Goal: Task Accomplishment & Management: Use online tool/utility

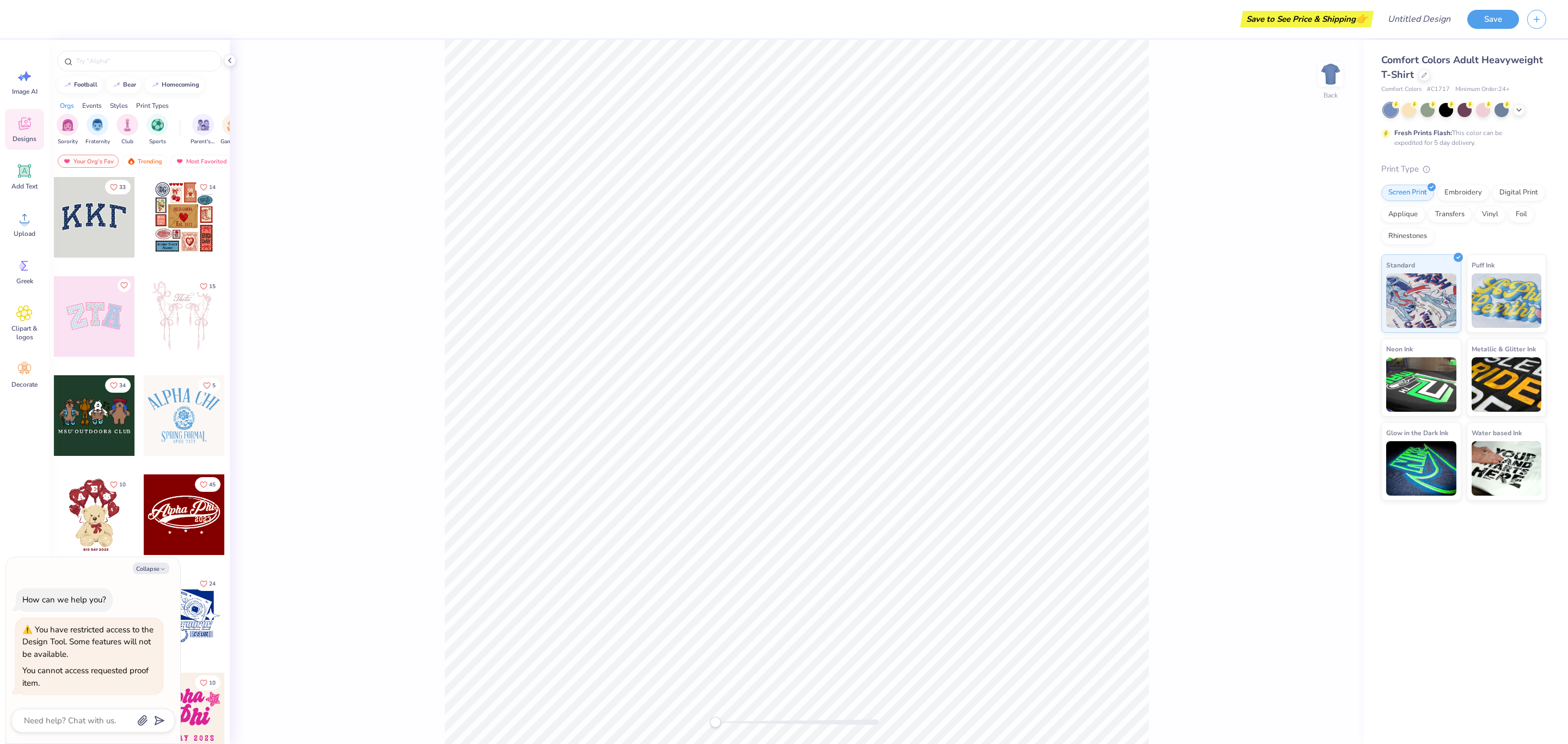
type textarea "x"
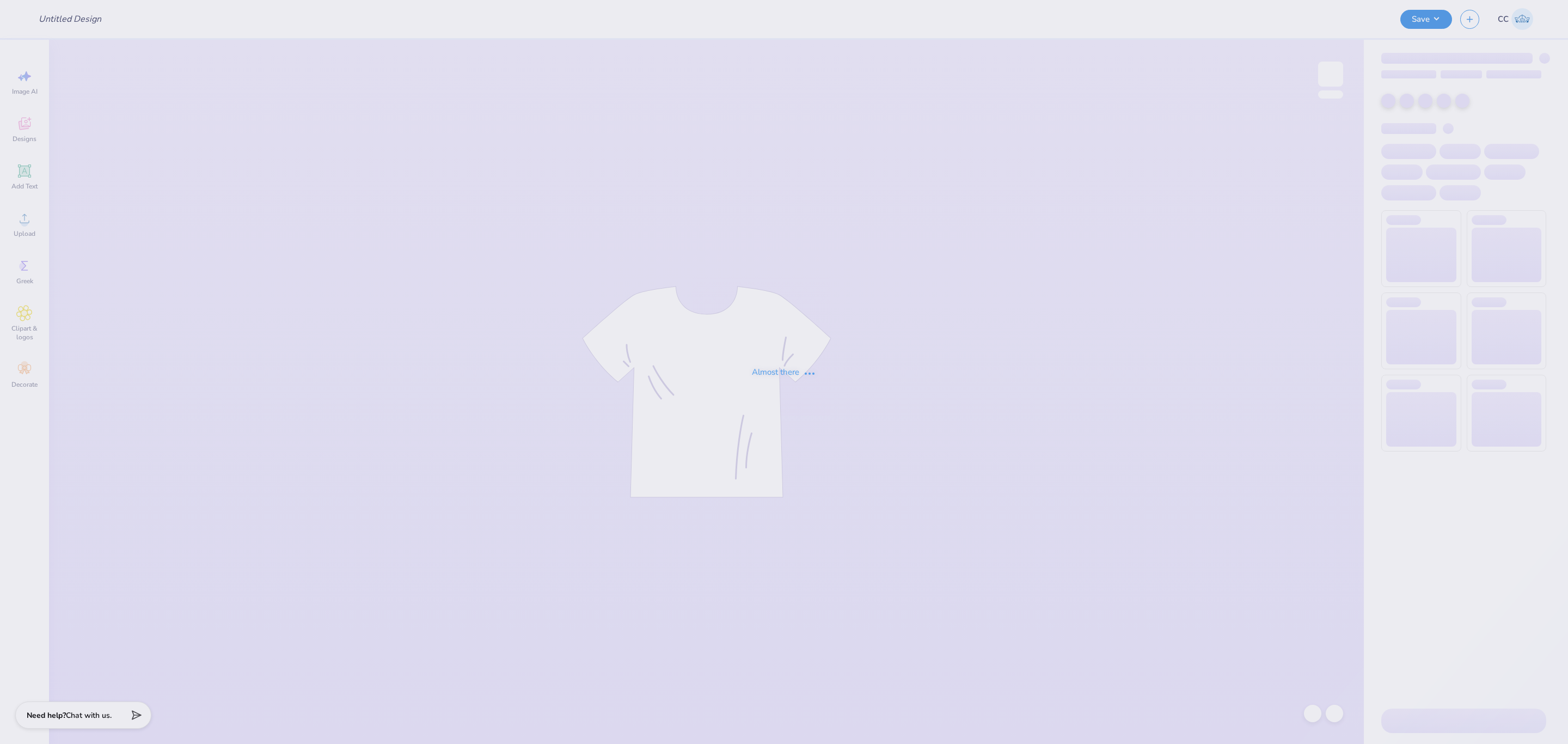
type input "Back In Boots"
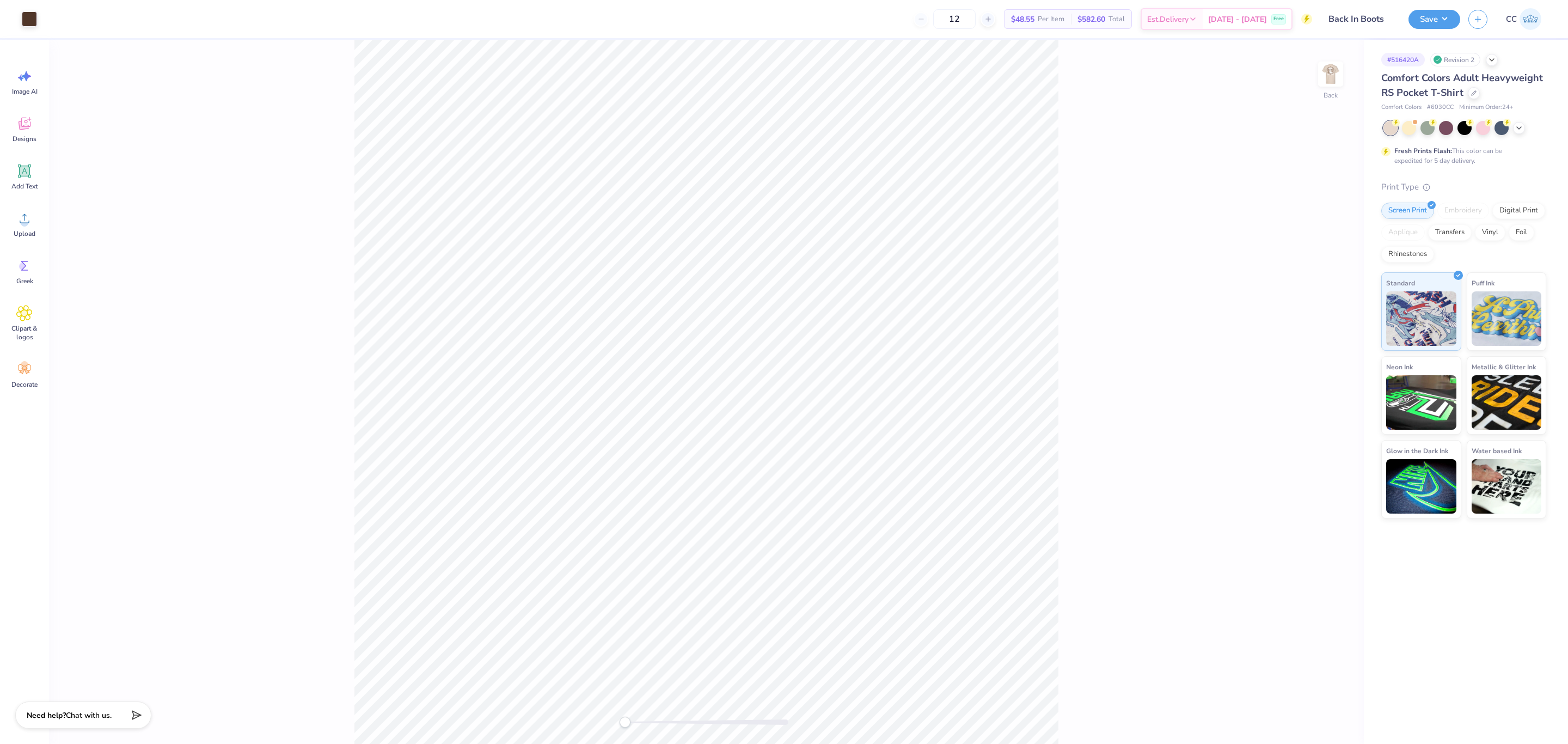
click at [1120, 286] on div "Back" at bounding box center [706, 392] width 1315 height 705
click at [1327, 78] on img at bounding box center [1331, 74] width 44 height 44
click at [1317, 351] on input "11.98" at bounding box center [1324, 351] width 39 height 15
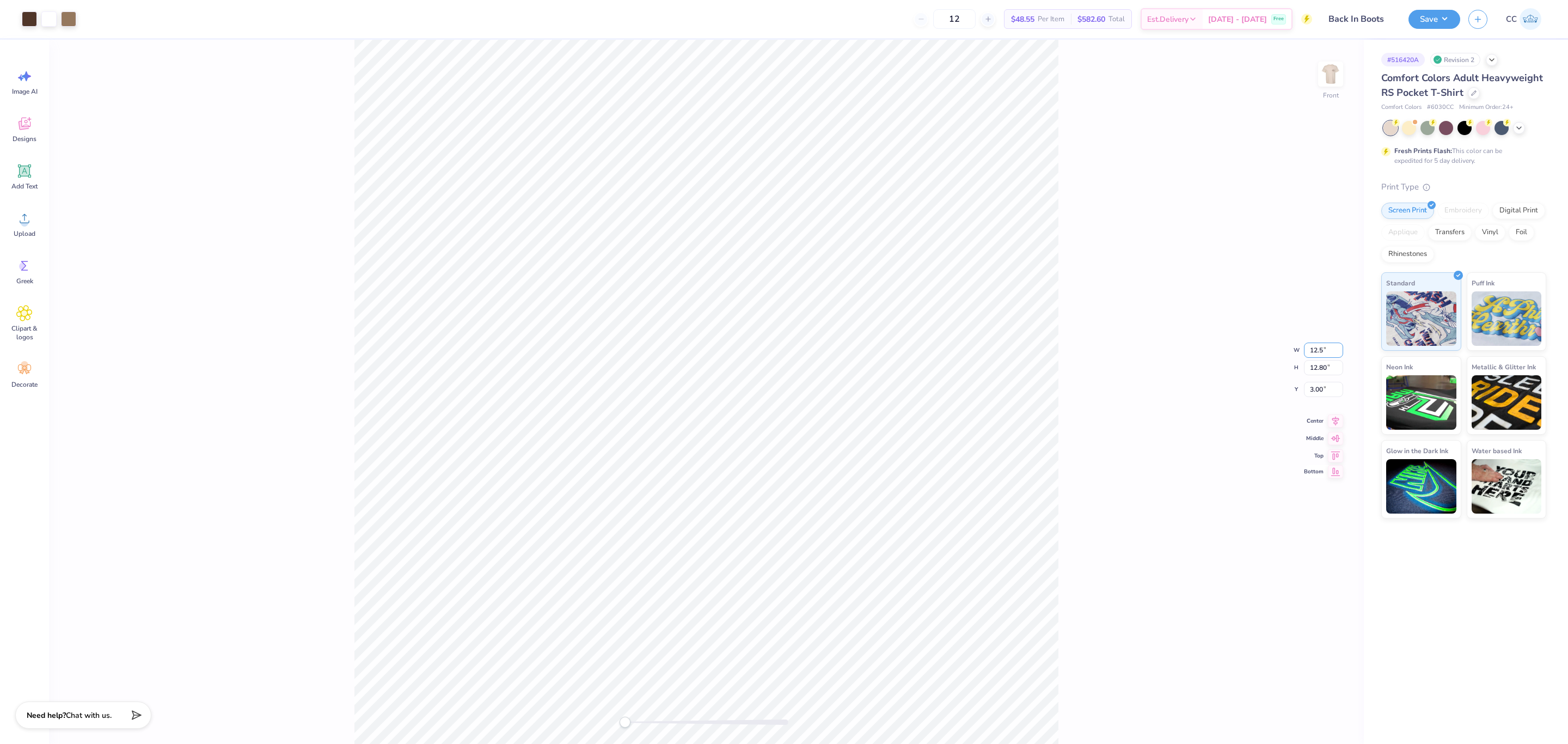
type input "12.5"
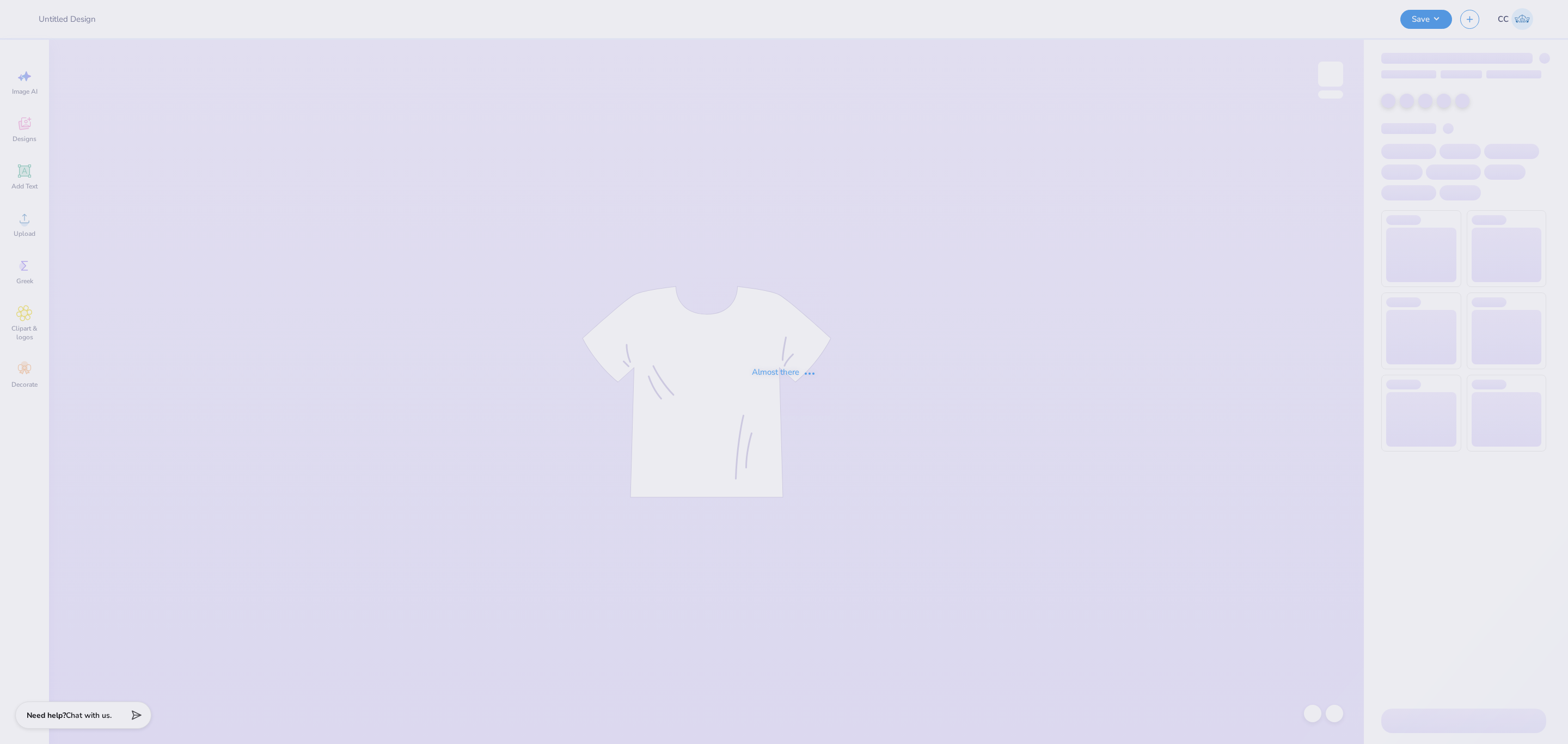
type input "Back In Boots"
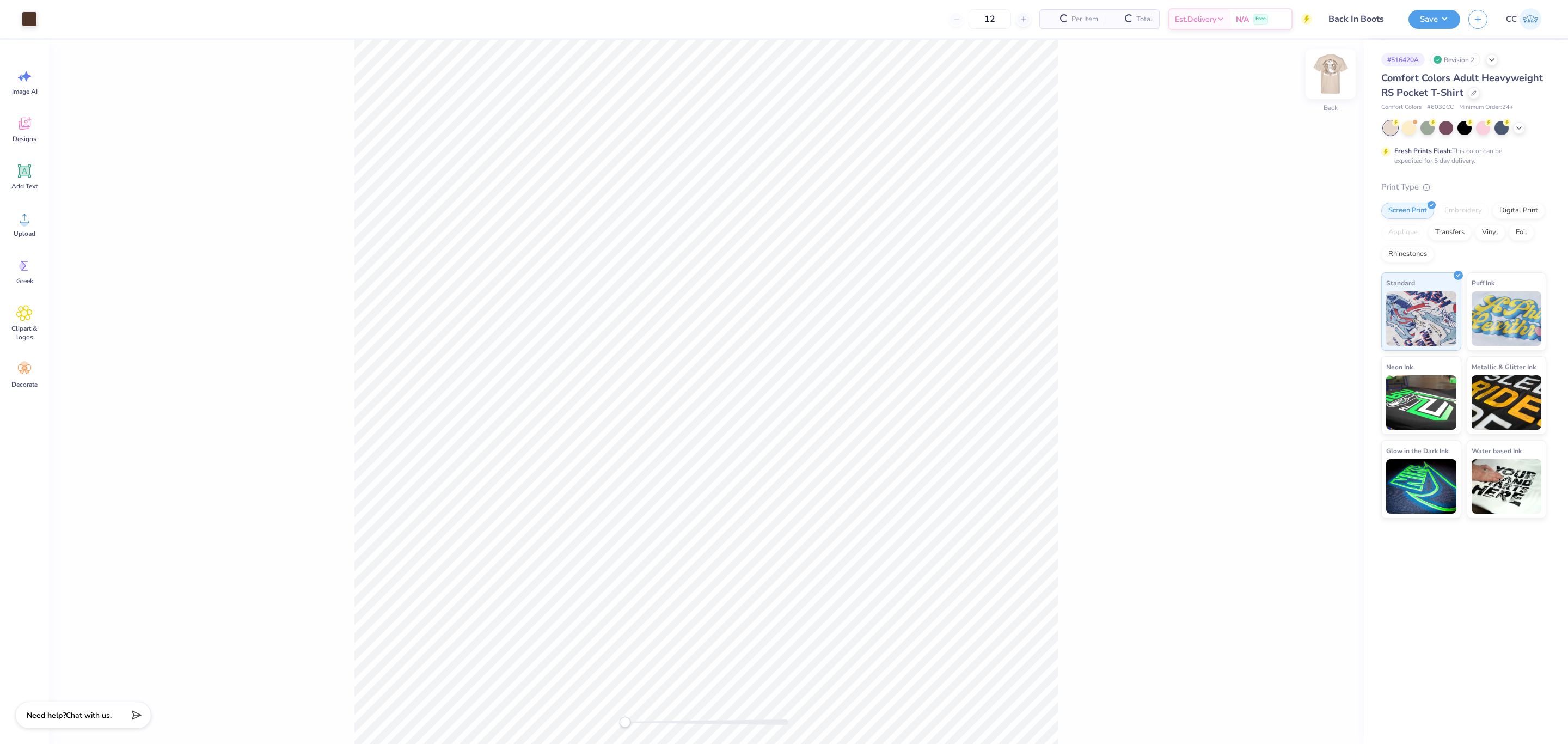
click at [1330, 82] on img at bounding box center [1331, 74] width 44 height 44
click at [1311, 347] on input "11.98" at bounding box center [1324, 351] width 39 height 15
click at [1312, 346] on input "5" at bounding box center [1324, 342] width 39 height 15
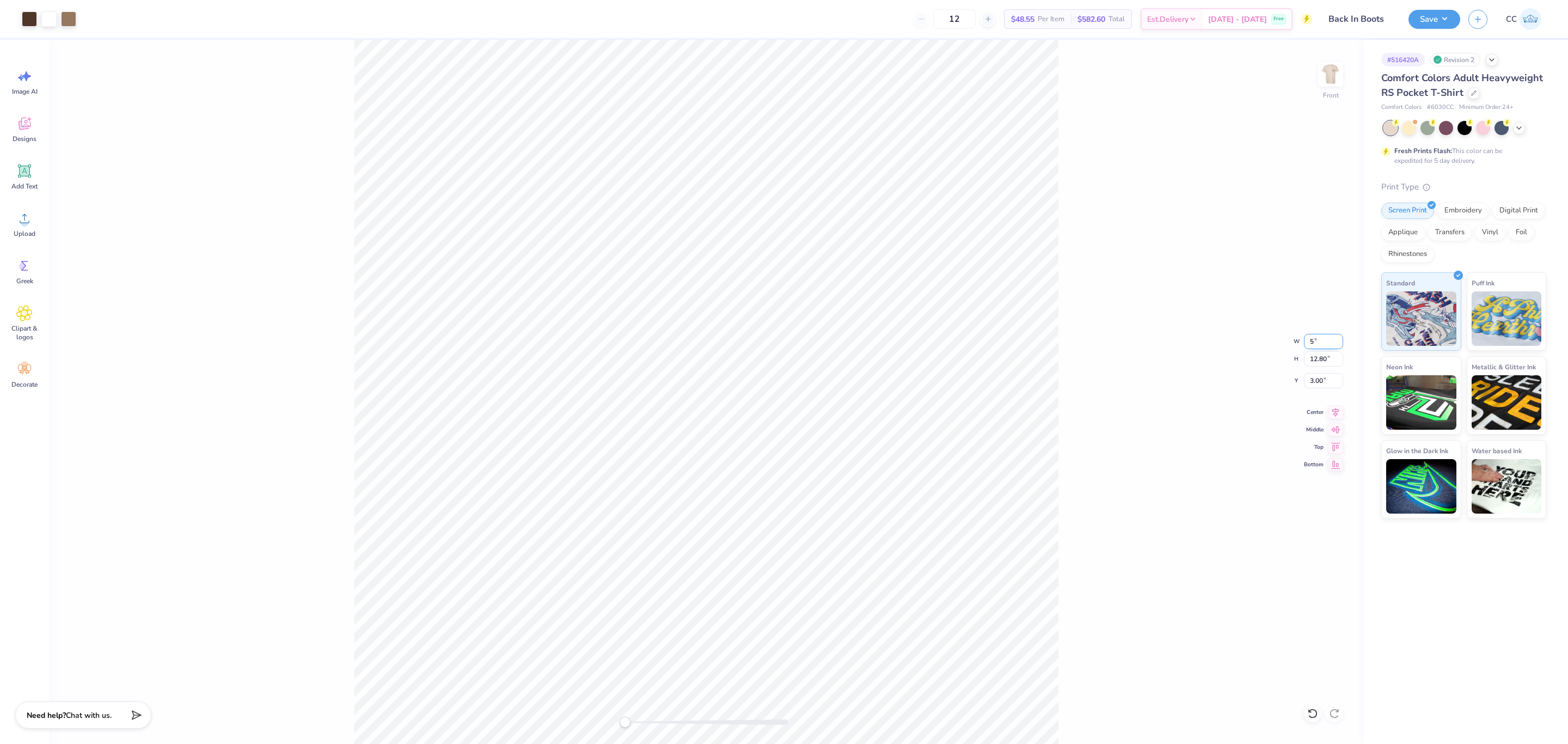
click at [1312, 346] on input "5" at bounding box center [1324, 342] width 39 height 15
type input "10"
drag, startPoint x: 1327, startPoint y: 340, endPoint x: 1235, endPoint y: 342, distance: 92.0
click at [1235, 342] on div "Front W 1.45 1.45 " H 1.55 1.55 " Y 8.63 8.63 " Center Middle Top Bottom" at bounding box center [706, 392] width 1315 height 705
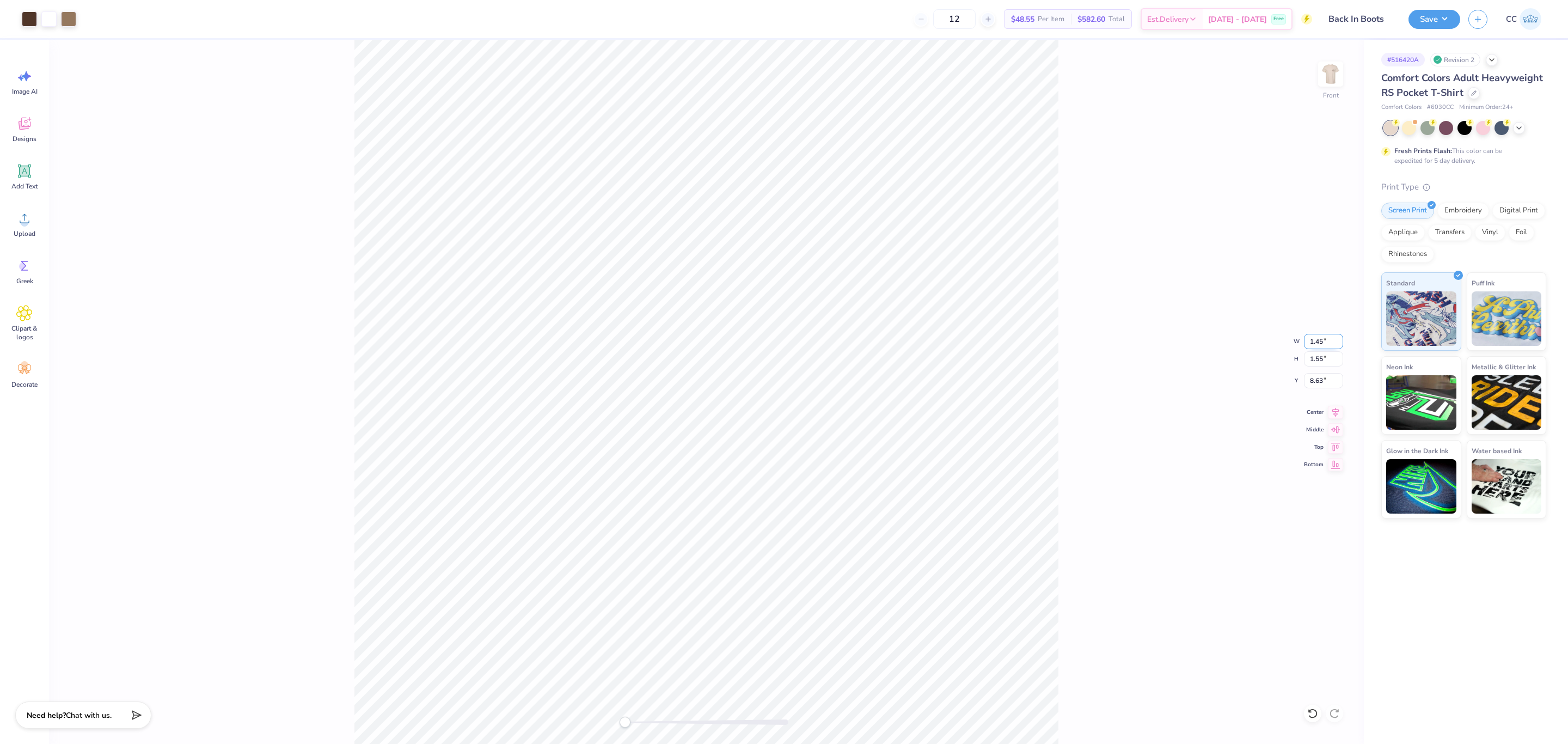
click at [1322, 340] on input "1.45" at bounding box center [1324, 342] width 39 height 15
click at [1322, 341] on input "1.45" at bounding box center [1324, 342] width 39 height 15
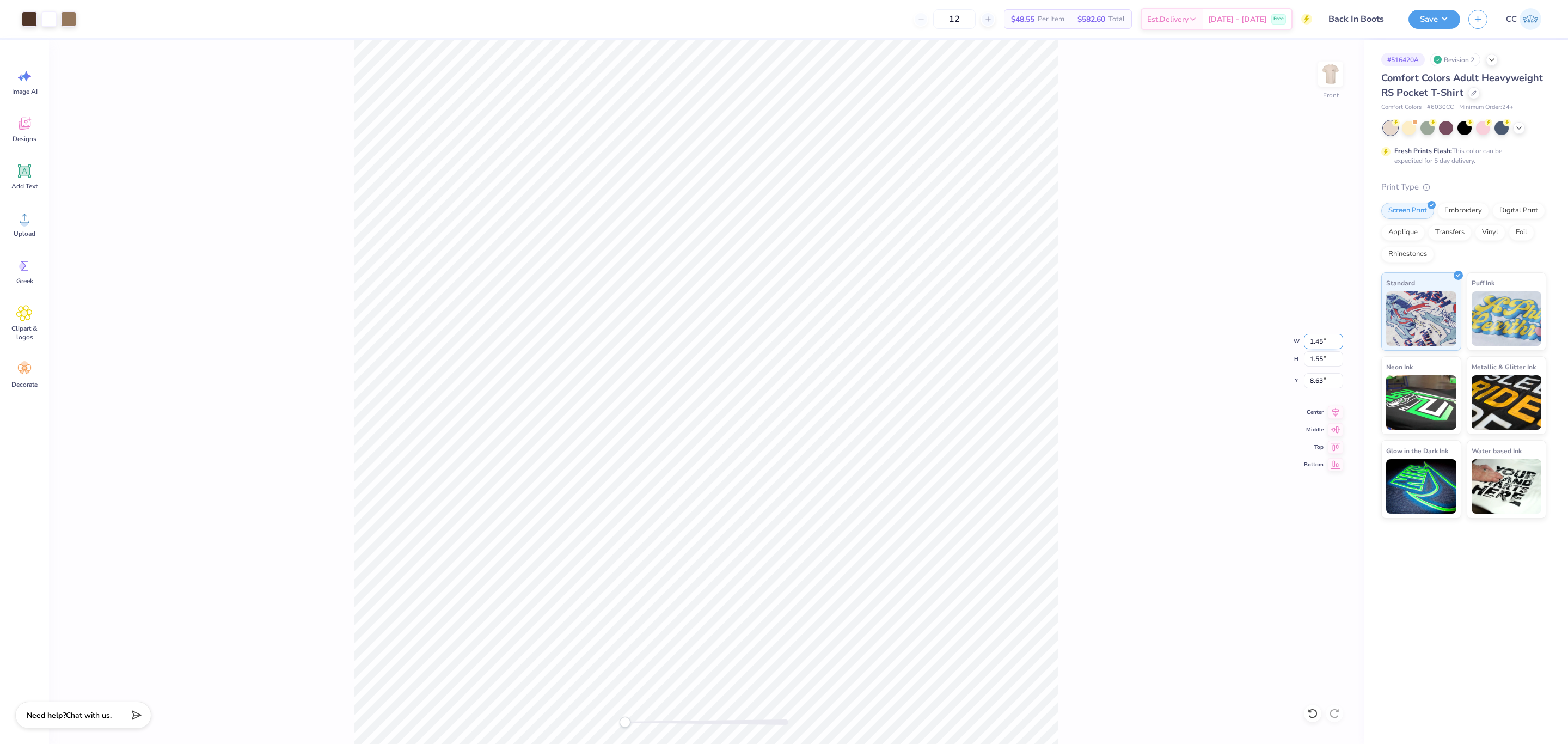
click at [1322, 341] on input "1.45" at bounding box center [1324, 342] width 39 height 15
click at [1315, 343] on input "10" at bounding box center [1324, 342] width 39 height 15
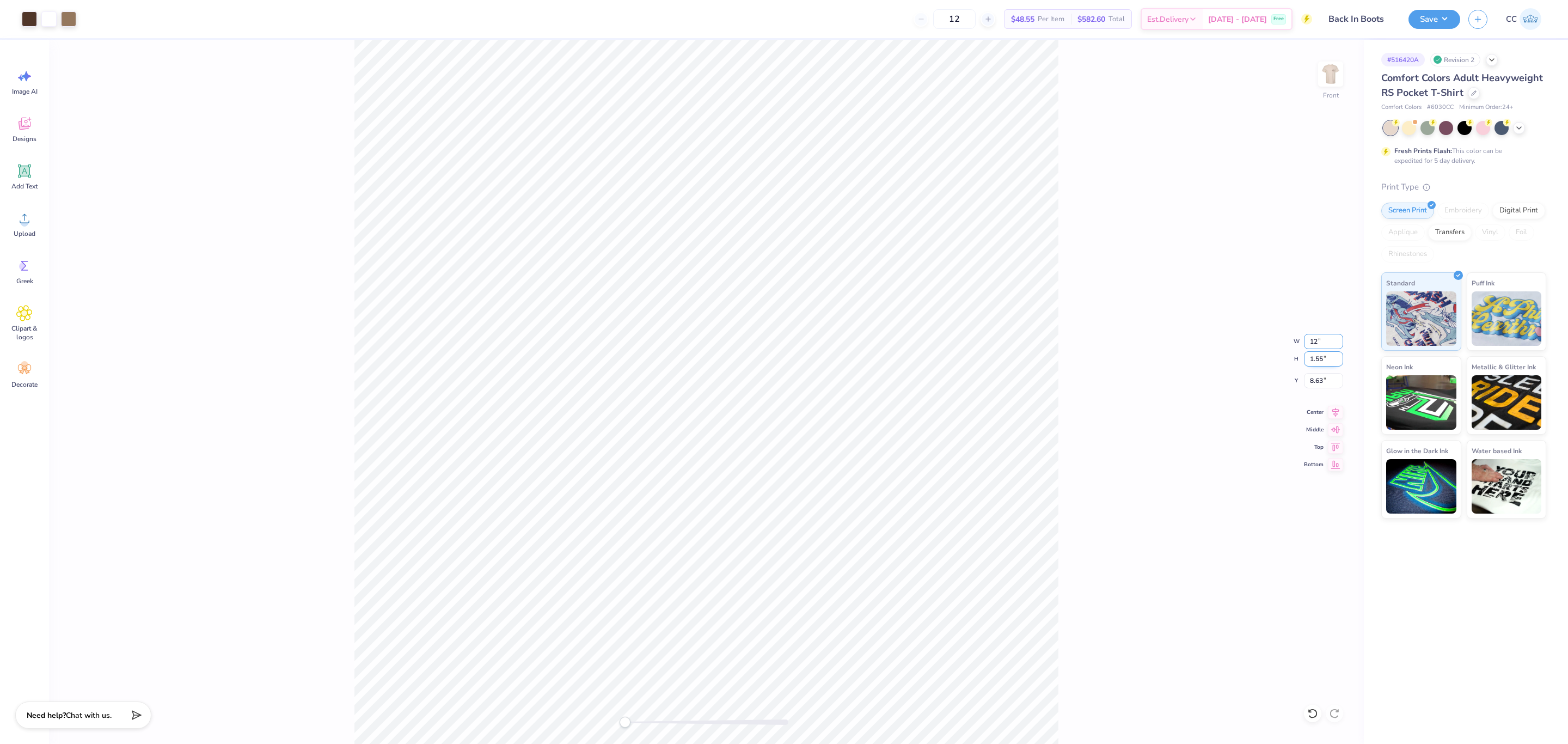
type input "12"
click at [1315, 340] on input "14.32" at bounding box center [1324, 342] width 39 height 15
click at [1314, 341] on input "12" at bounding box center [1324, 342] width 39 height 15
click at [1325, 346] on input "12" at bounding box center [1324, 342] width 39 height 15
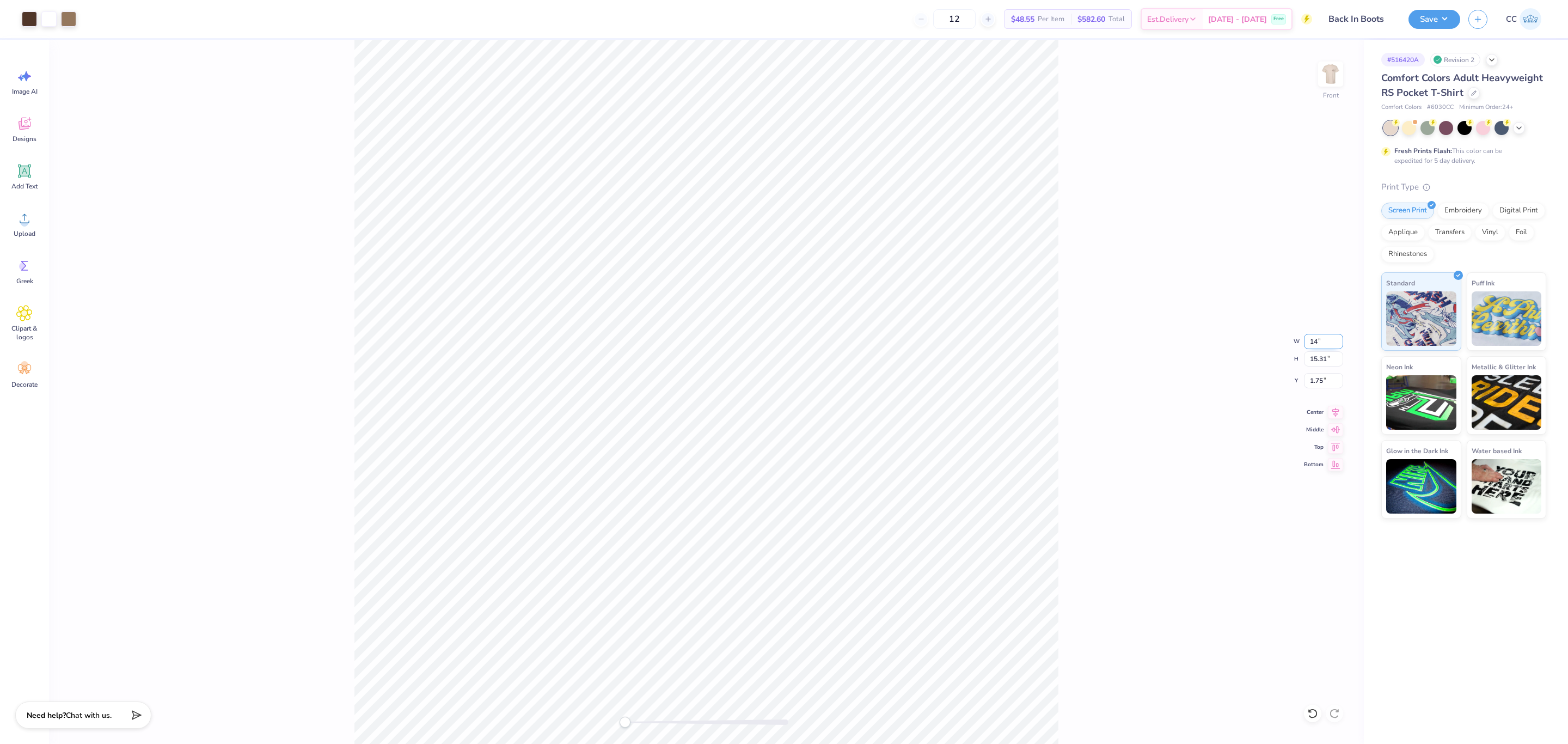
click at [1328, 339] on input "14" at bounding box center [1324, 342] width 39 height 15
click at [1315, 342] on input "14" at bounding box center [1324, 342] width 39 height 15
type input "12"
click at [1318, 341] on input "0.03" at bounding box center [1324, 342] width 39 height 15
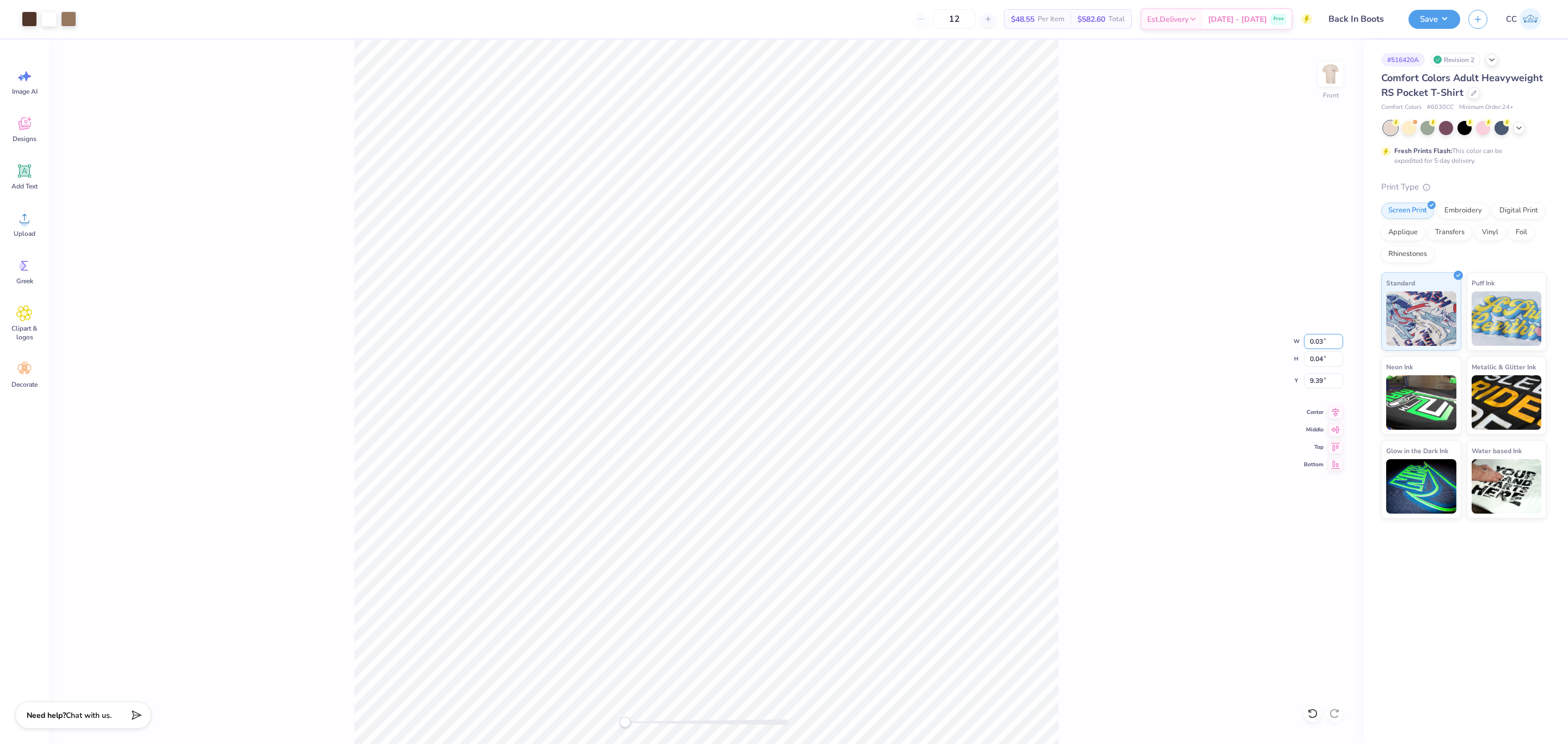
type input "2"
type input "23"
click at [1102, 367] on div "Front W 23 23 " H 0.04 0.04 " Y 9.39 9.39 " Center Middle Top Bottom" at bounding box center [706, 392] width 1315 height 705
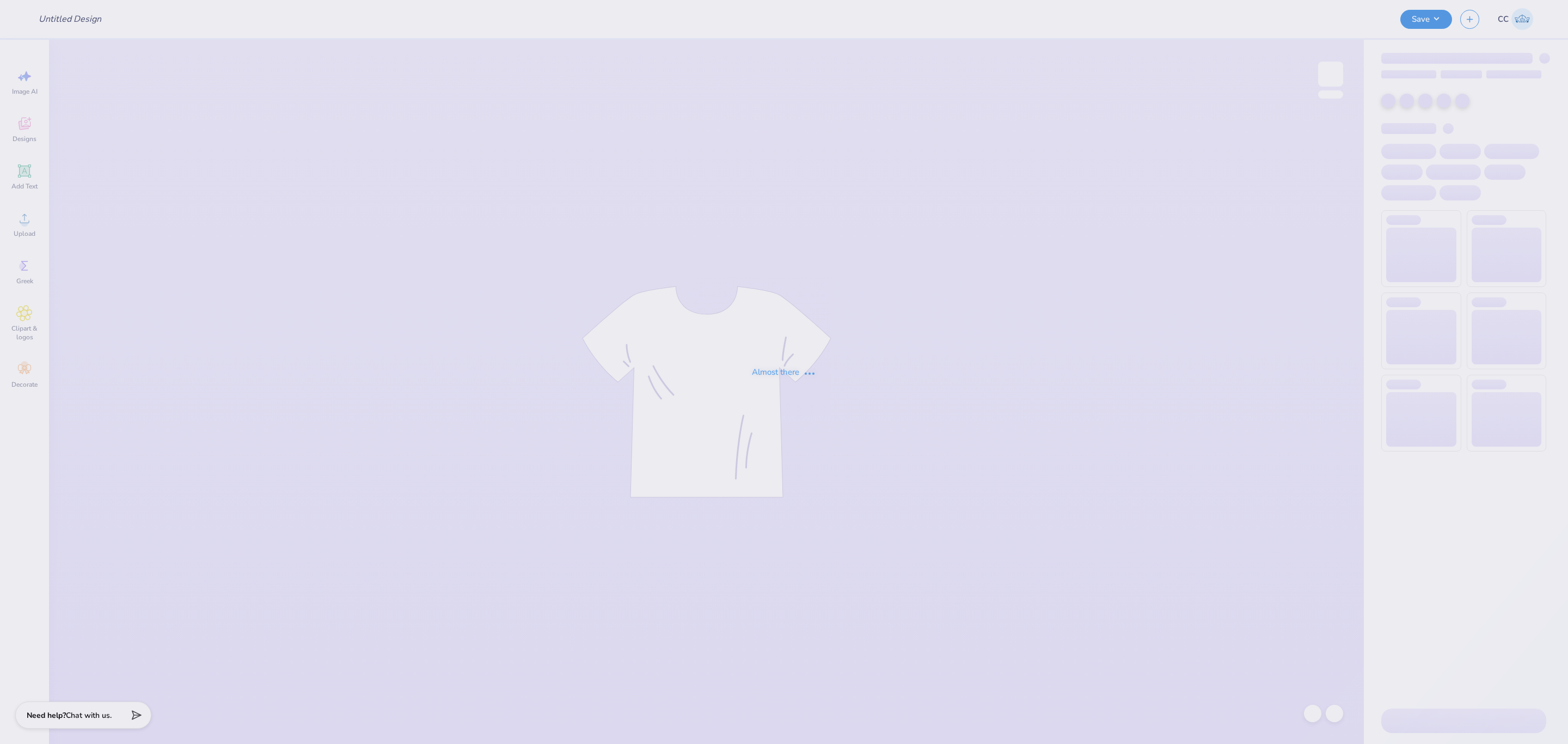
type input "LTS crews"
type input "24"
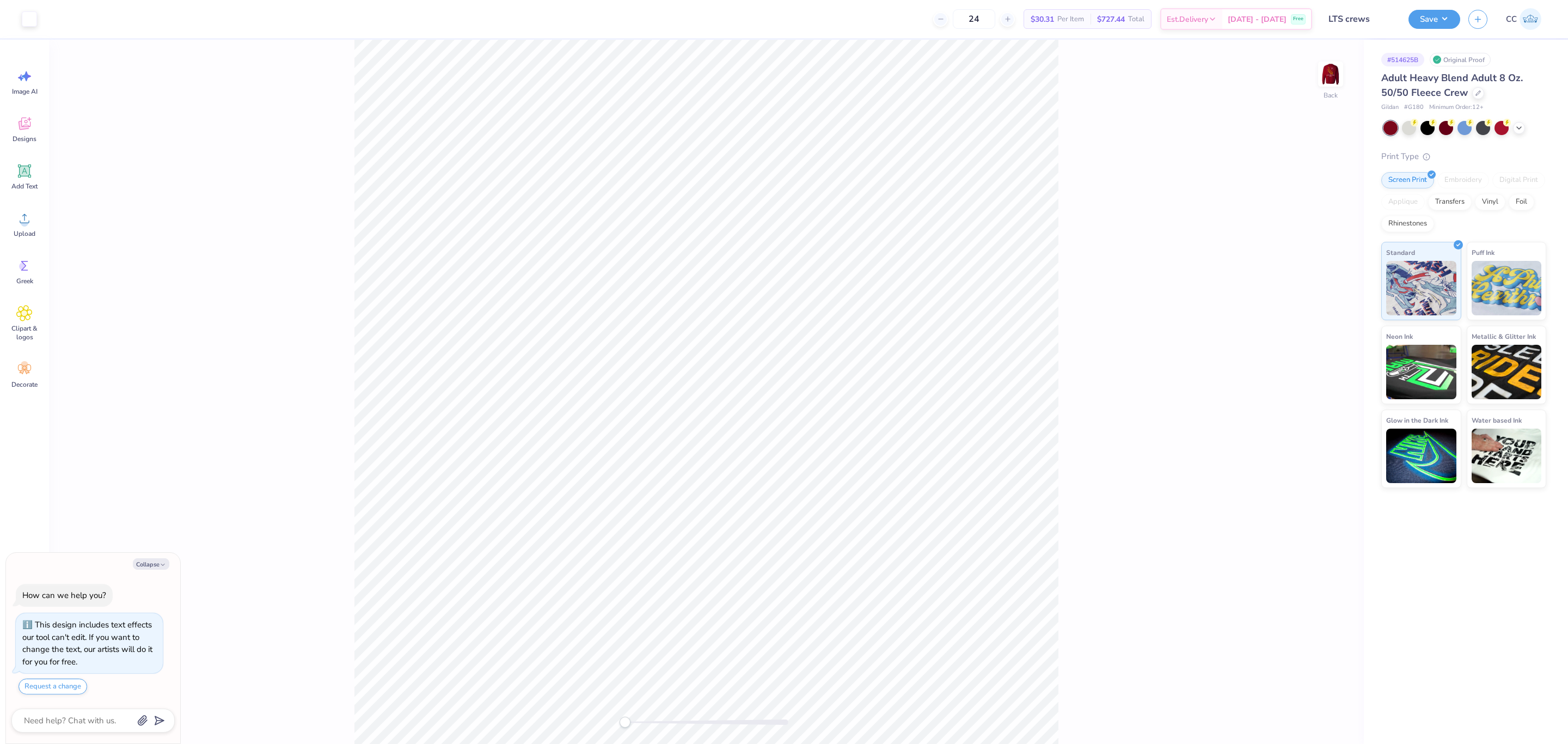
click at [1318, 350] on div "Back" at bounding box center [706, 392] width 1315 height 705
click at [1318, 350] on div "Back W 3.50 H 0.56 Y 3.00 Center Middle Top Bottom" at bounding box center [797, 392] width 1134 height 705
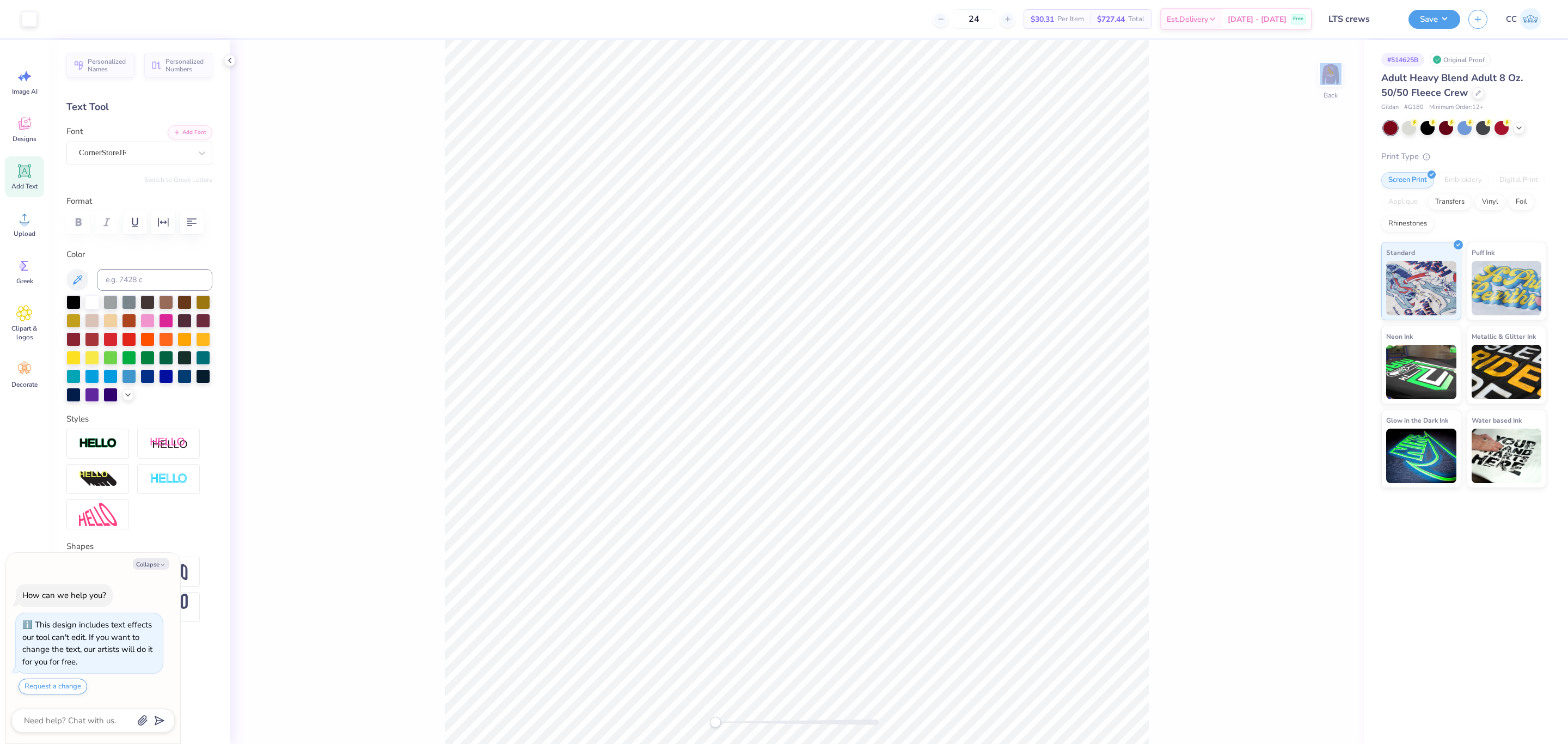
type textarea "x"
click at [1314, 351] on input "3.50" at bounding box center [1324, 351] width 39 height 15
type input "3"
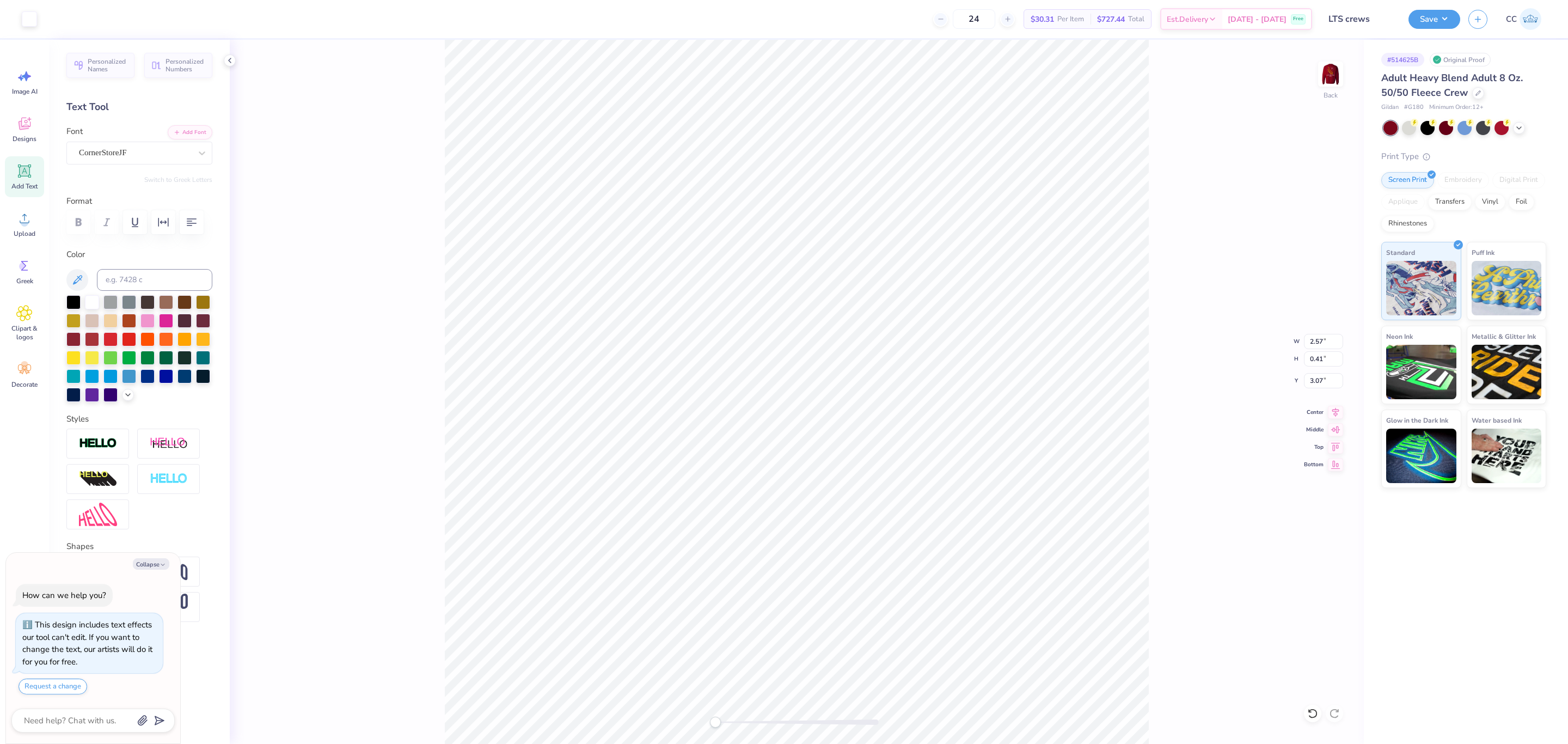
type textarea "x"
click at [1319, 343] on input "2.57" at bounding box center [1324, 342] width 39 height 15
type input "5"
click at [1281, 363] on div "Back" at bounding box center [797, 392] width 1134 height 705
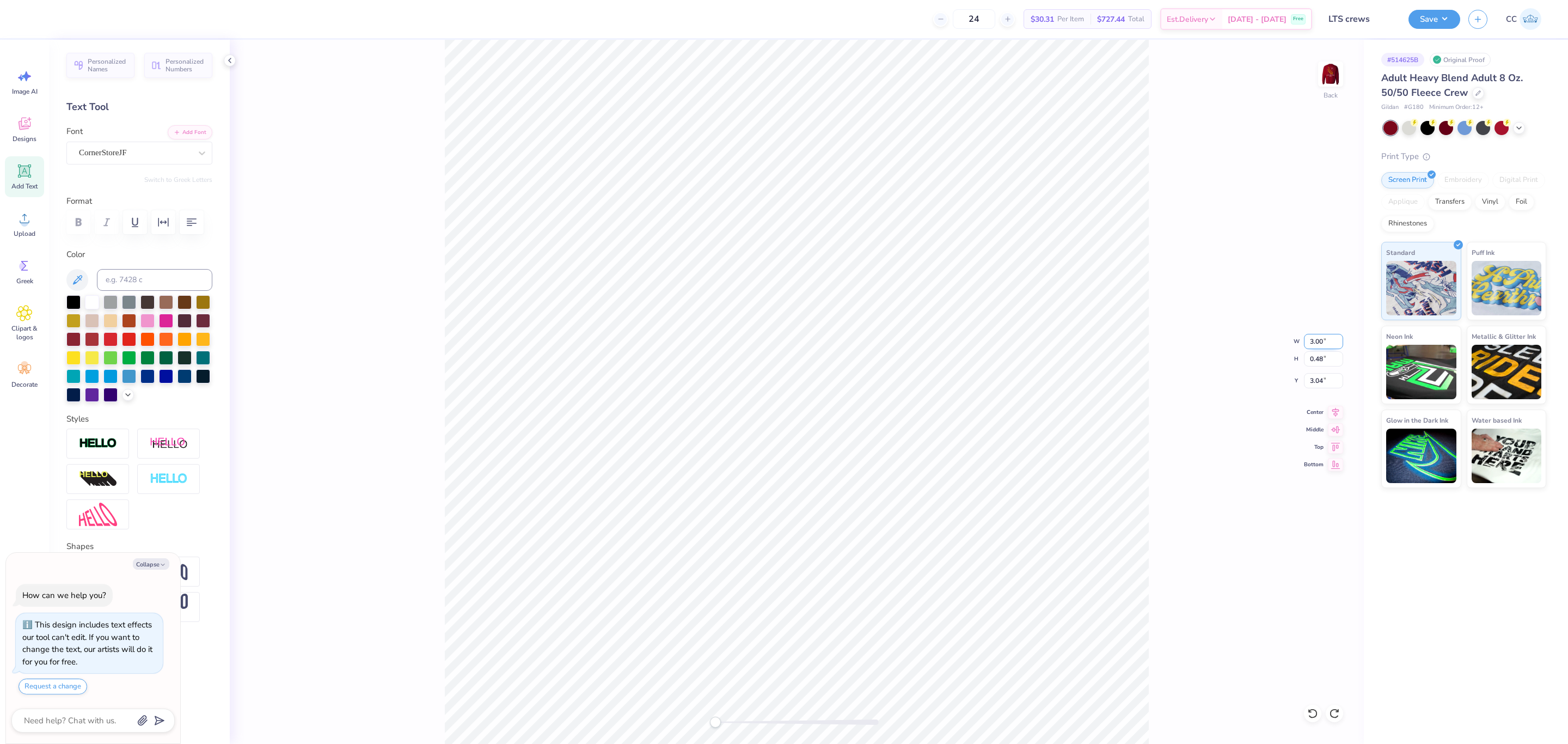
click at [1319, 342] on input "3.00" at bounding box center [1324, 342] width 39 height 15
click at [98, 160] on div at bounding box center [134, 153] width 112 height 15
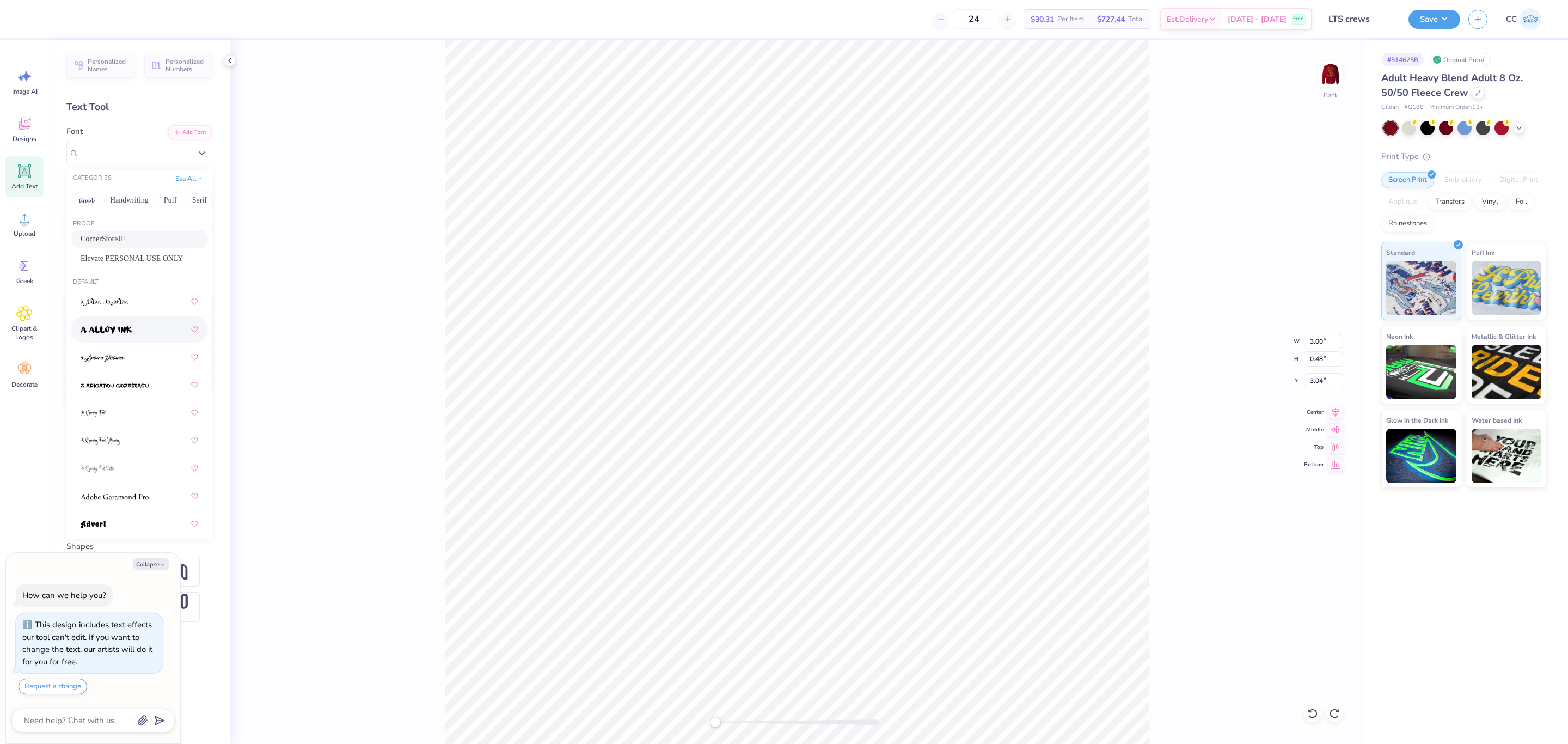
click at [95, 327] on img at bounding box center [106, 330] width 51 height 8
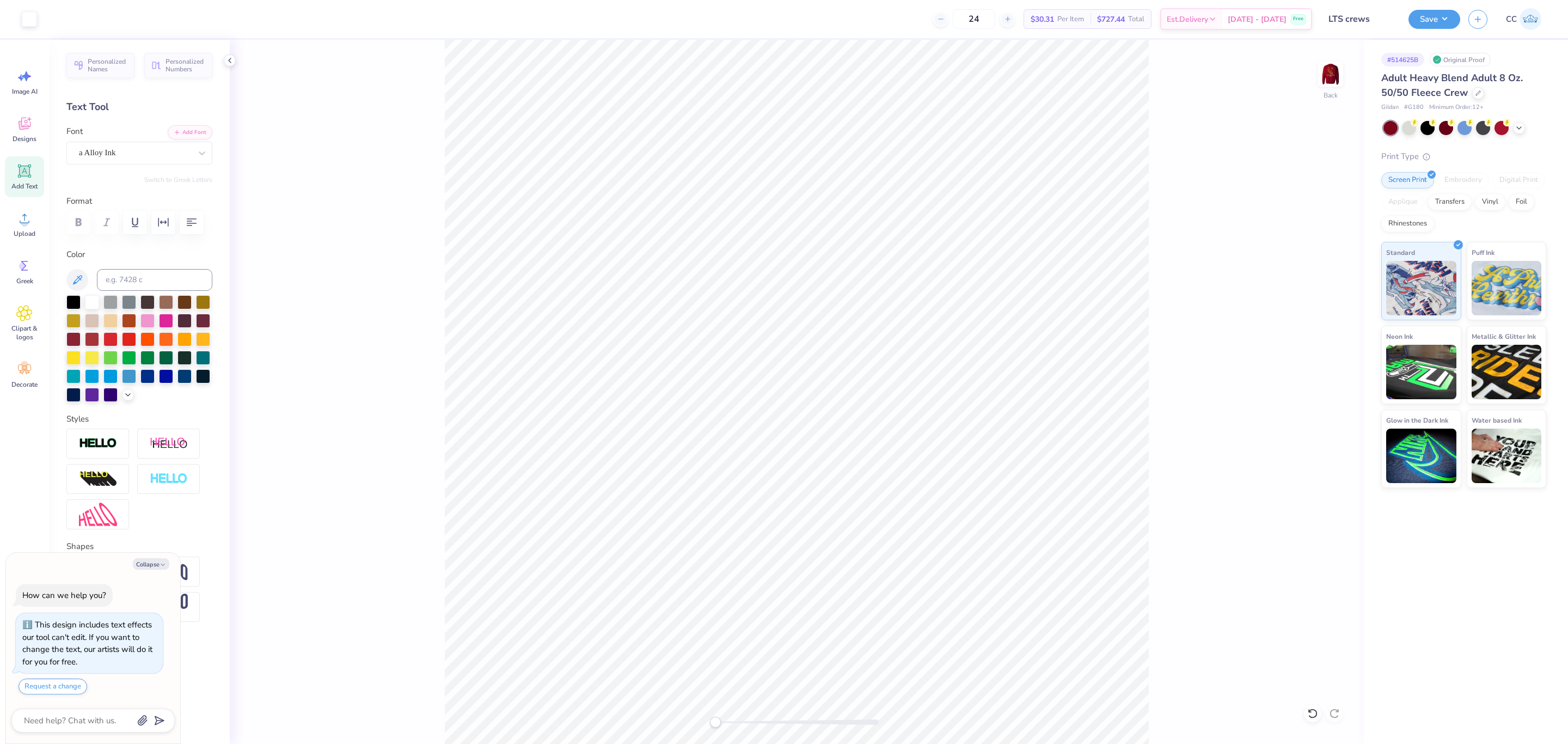
type textarea "x"
click at [1311, 336] on input "3.09" at bounding box center [1324, 342] width 39 height 15
type input "2"
type textarea "x"
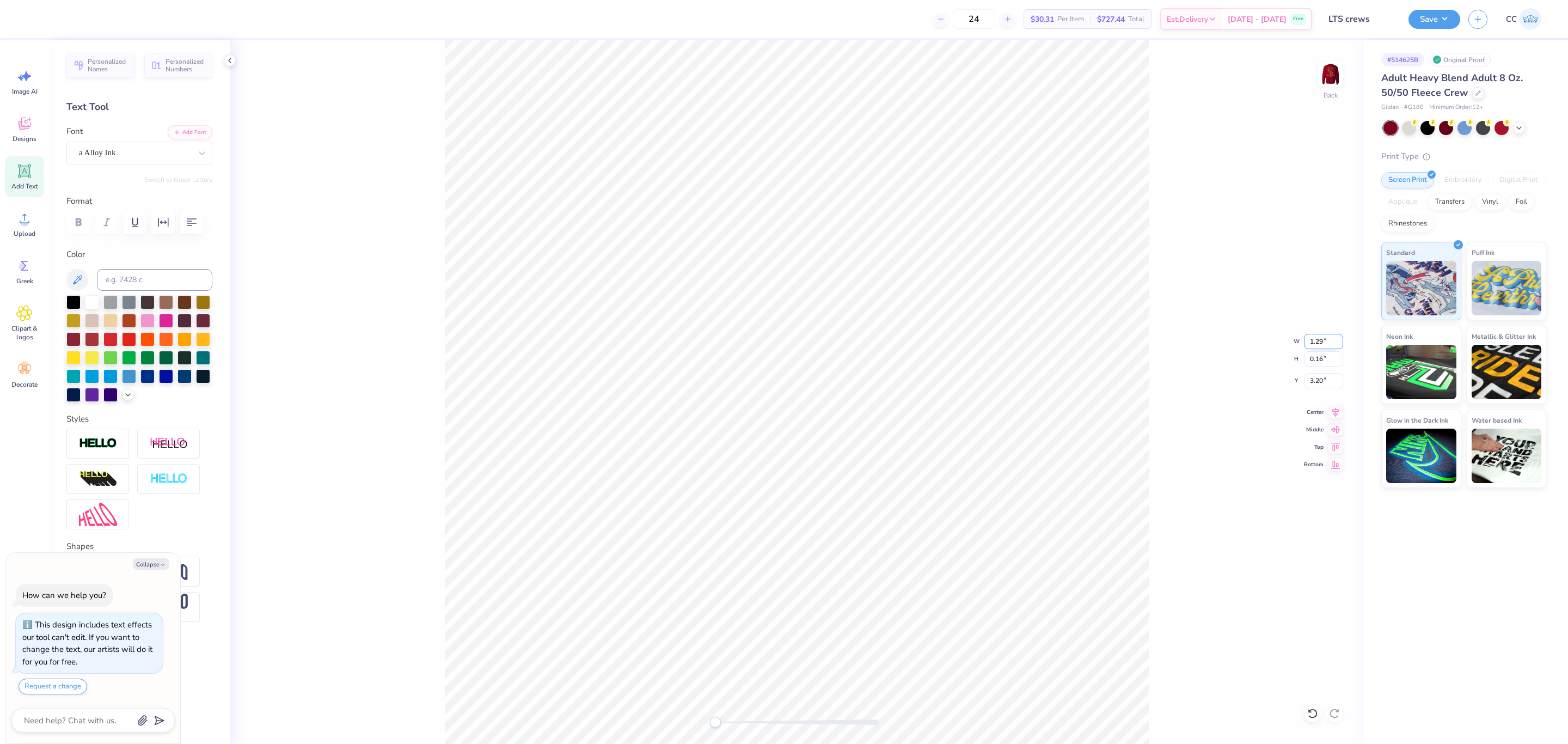
click at [1312, 346] on input "1.29" at bounding box center [1324, 342] width 39 height 15
type input "10"
type textarea "x"
click at [1308, 339] on input "2.00" at bounding box center [1324, 342] width 39 height 15
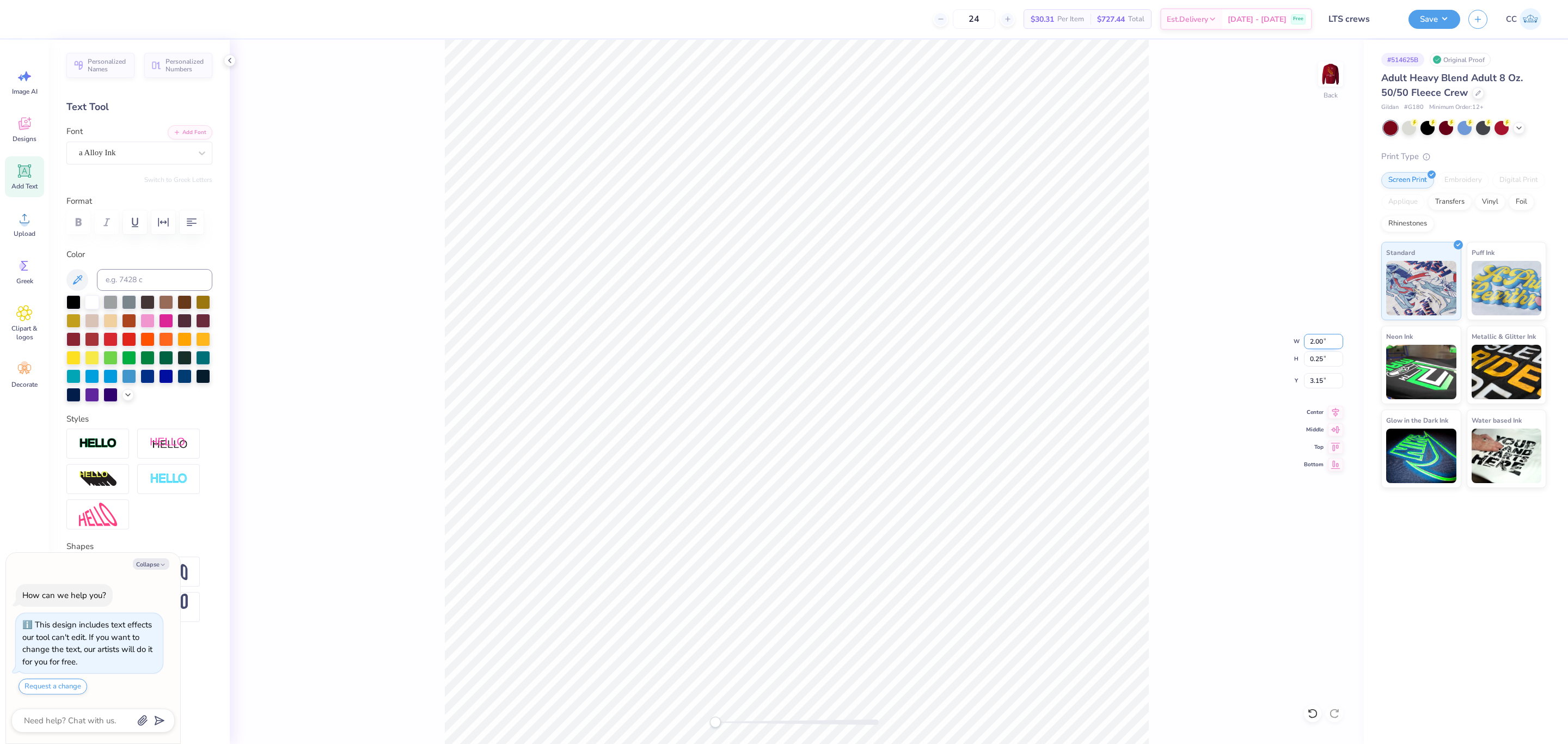
click at [1308, 339] on input "2.00" at bounding box center [1324, 342] width 39 height 15
type input "5"
type textarea "x"
click at [1322, 343] on input "9.45" at bounding box center [1324, 342] width 39 height 15
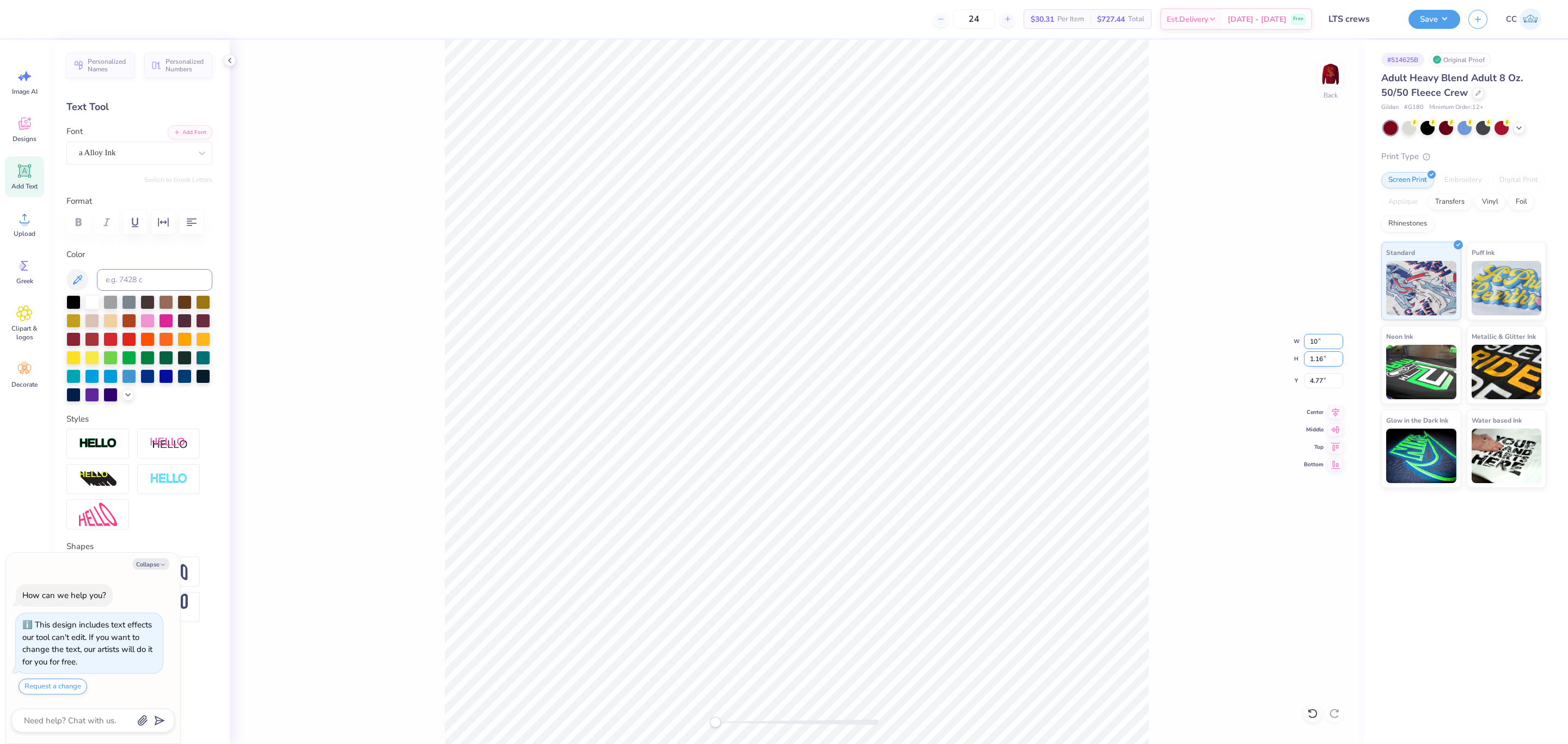
type input "10"
click at [27, 129] on icon at bounding box center [24, 123] width 16 height 16
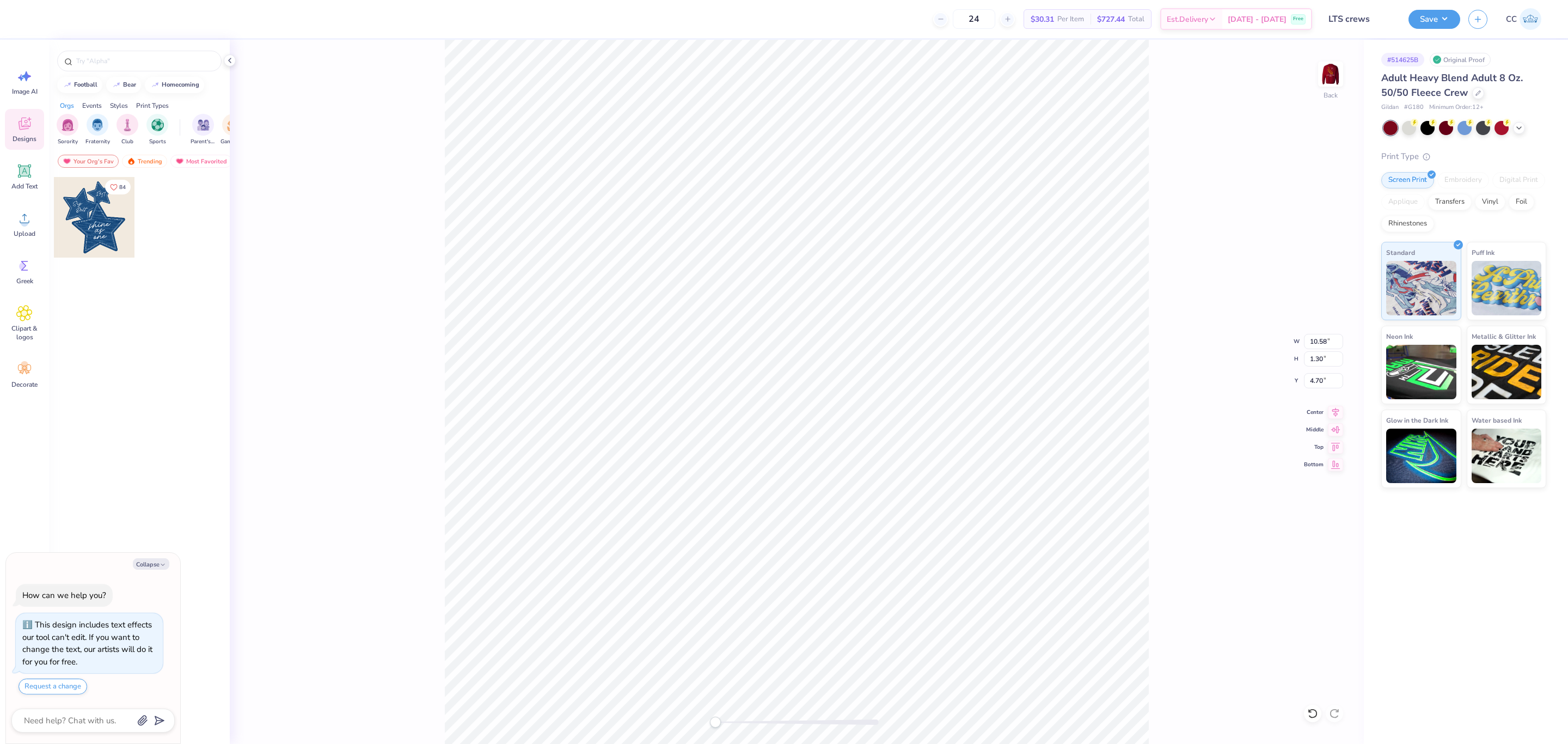
click at [89, 216] on div at bounding box center [94, 217] width 81 height 81
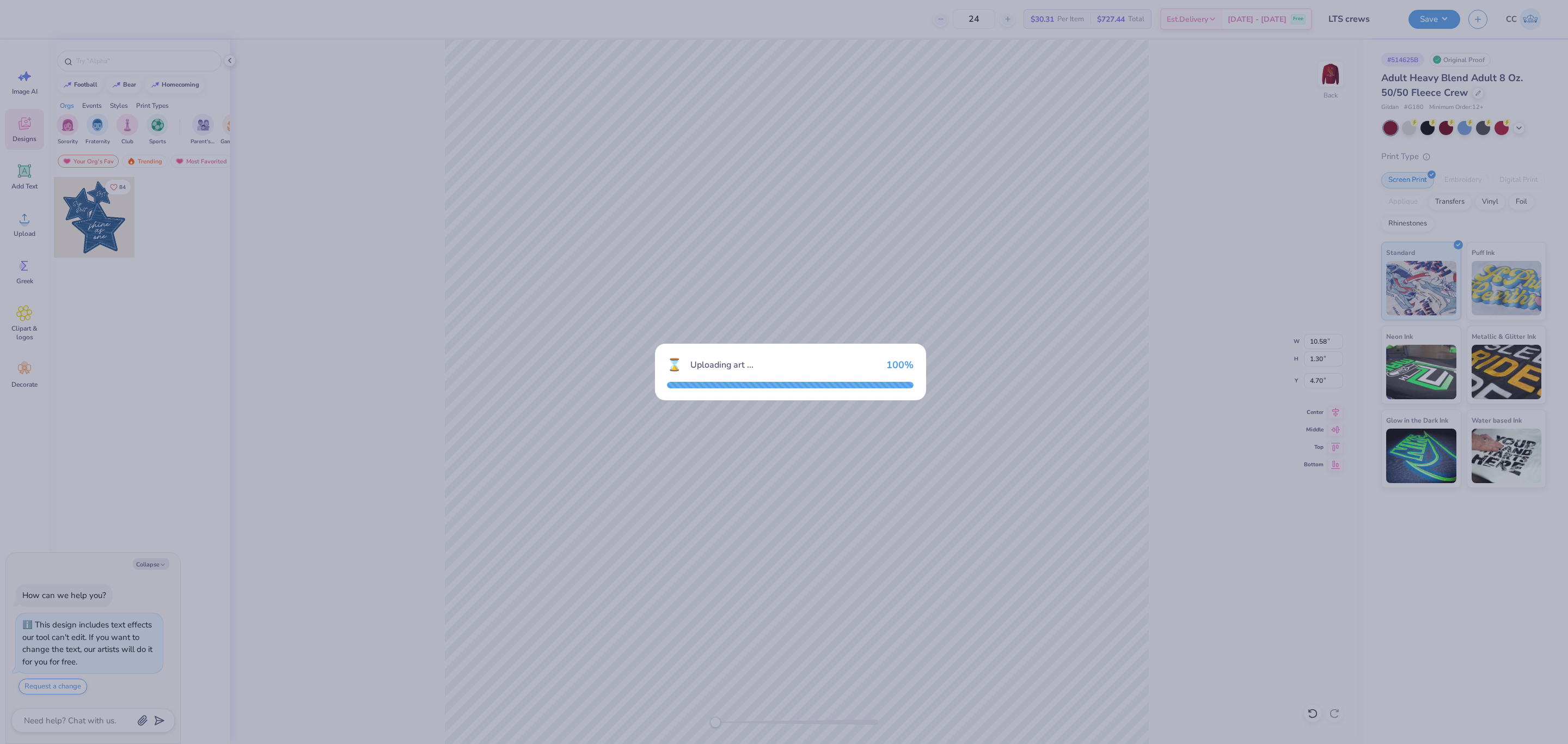
type textarea "x"
type input "10.21"
type input "11.92"
type input "3.00"
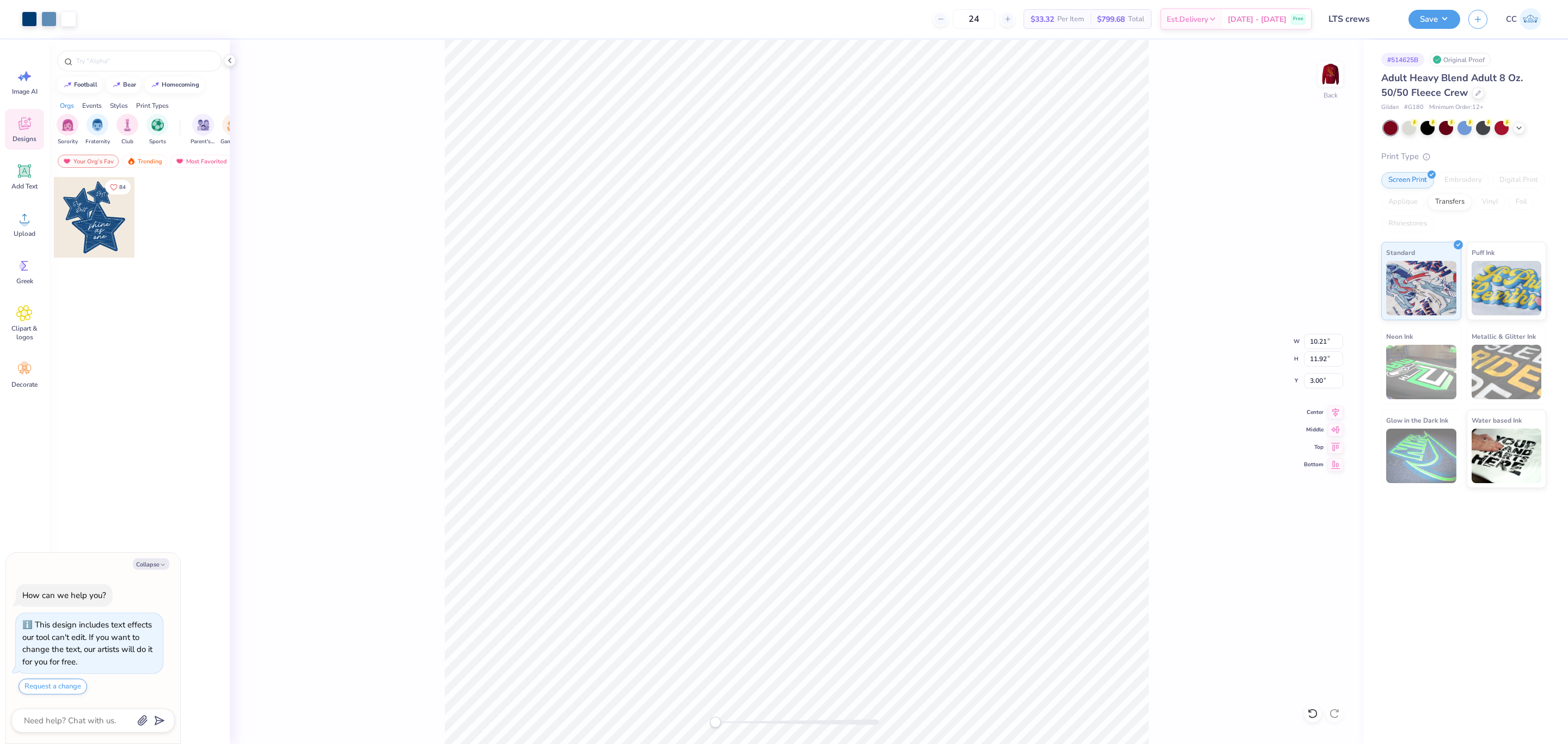
type textarea "x"
click at [1308, 358] on input "11.92" at bounding box center [1324, 359] width 39 height 15
type input "5"
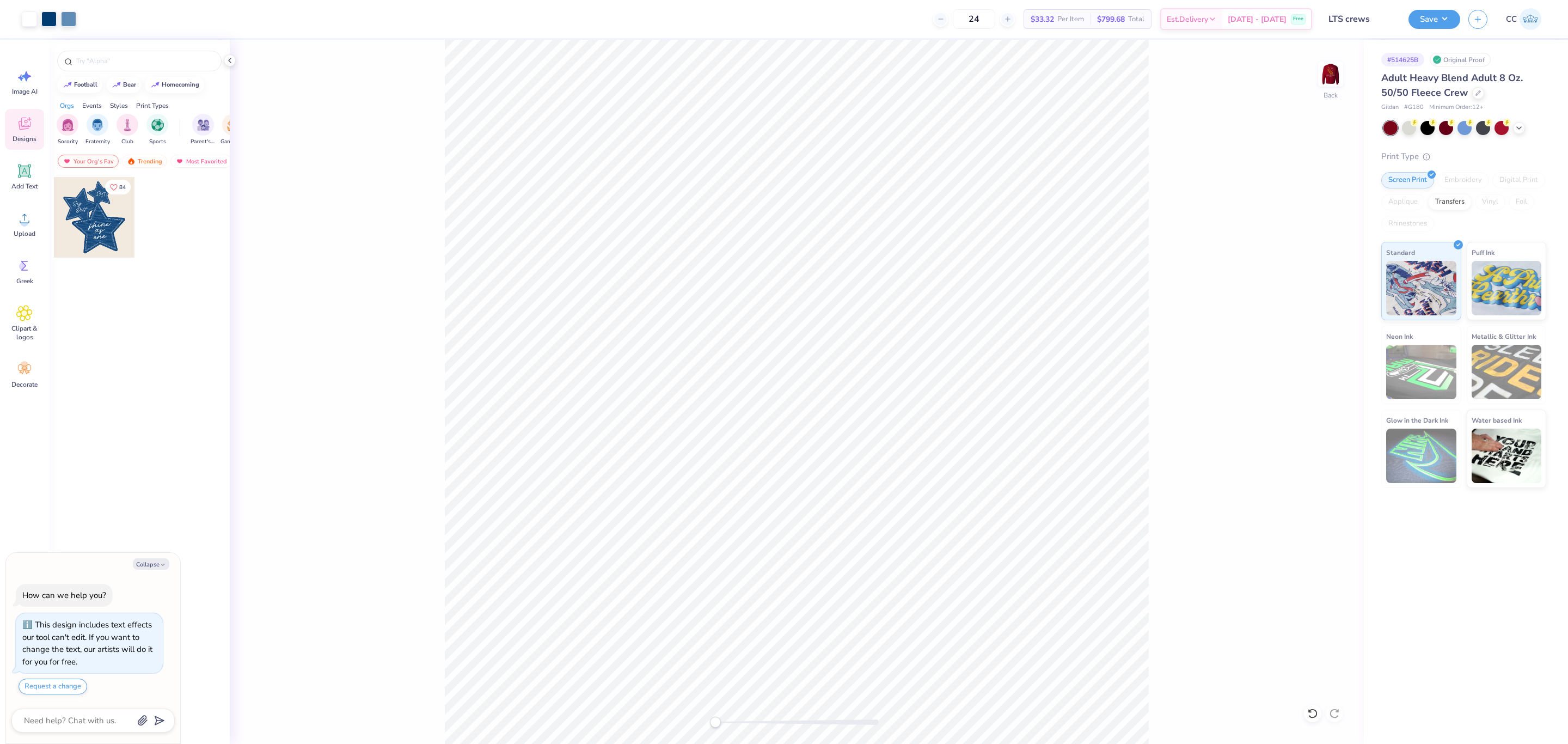
type textarea "x"
click at [1315, 345] on input "1.80" at bounding box center [1324, 342] width 39 height 15
type input "5"
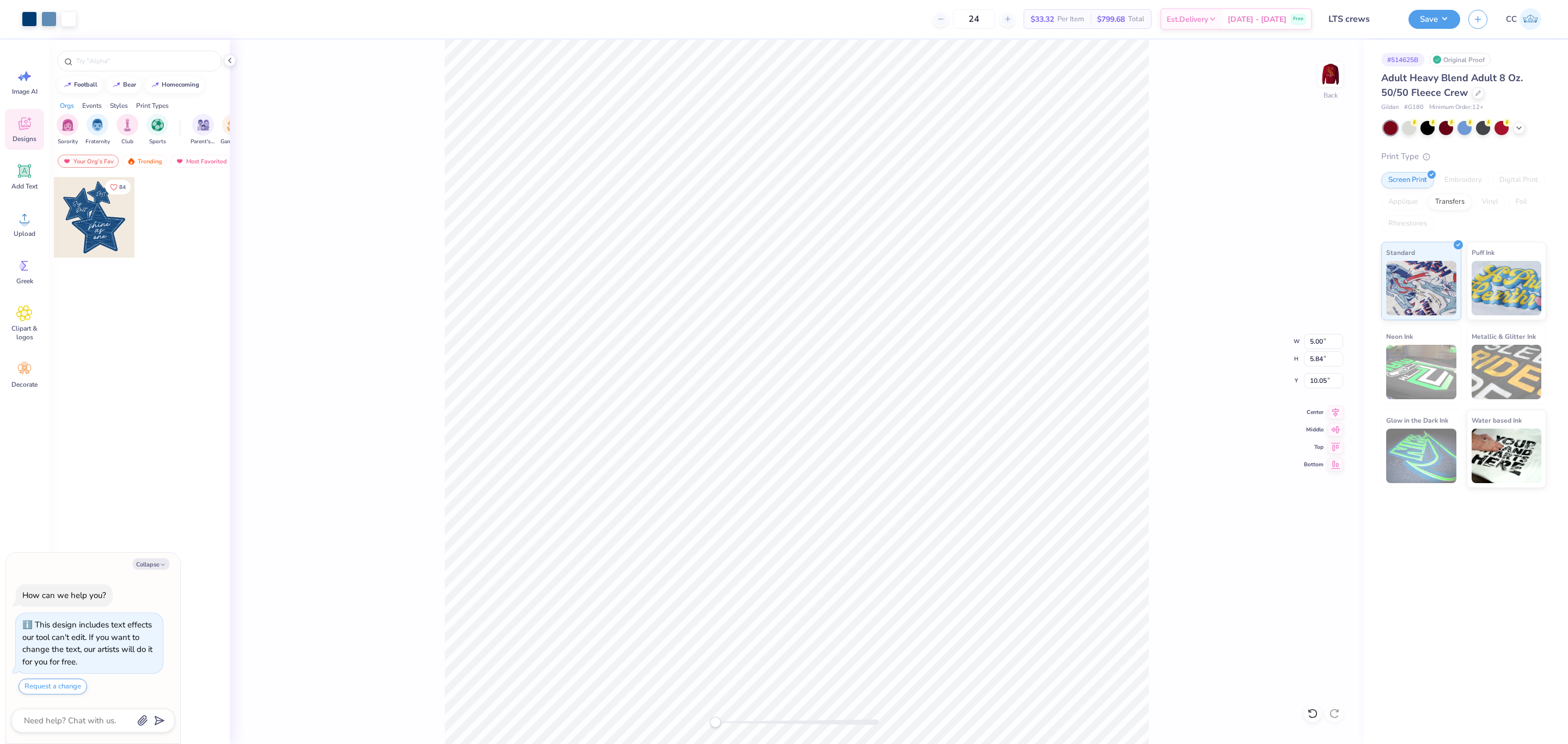
type textarea "x"
click at [1315, 341] on input "5.00" at bounding box center [1324, 342] width 39 height 15
type input "7"
type textarea "x"
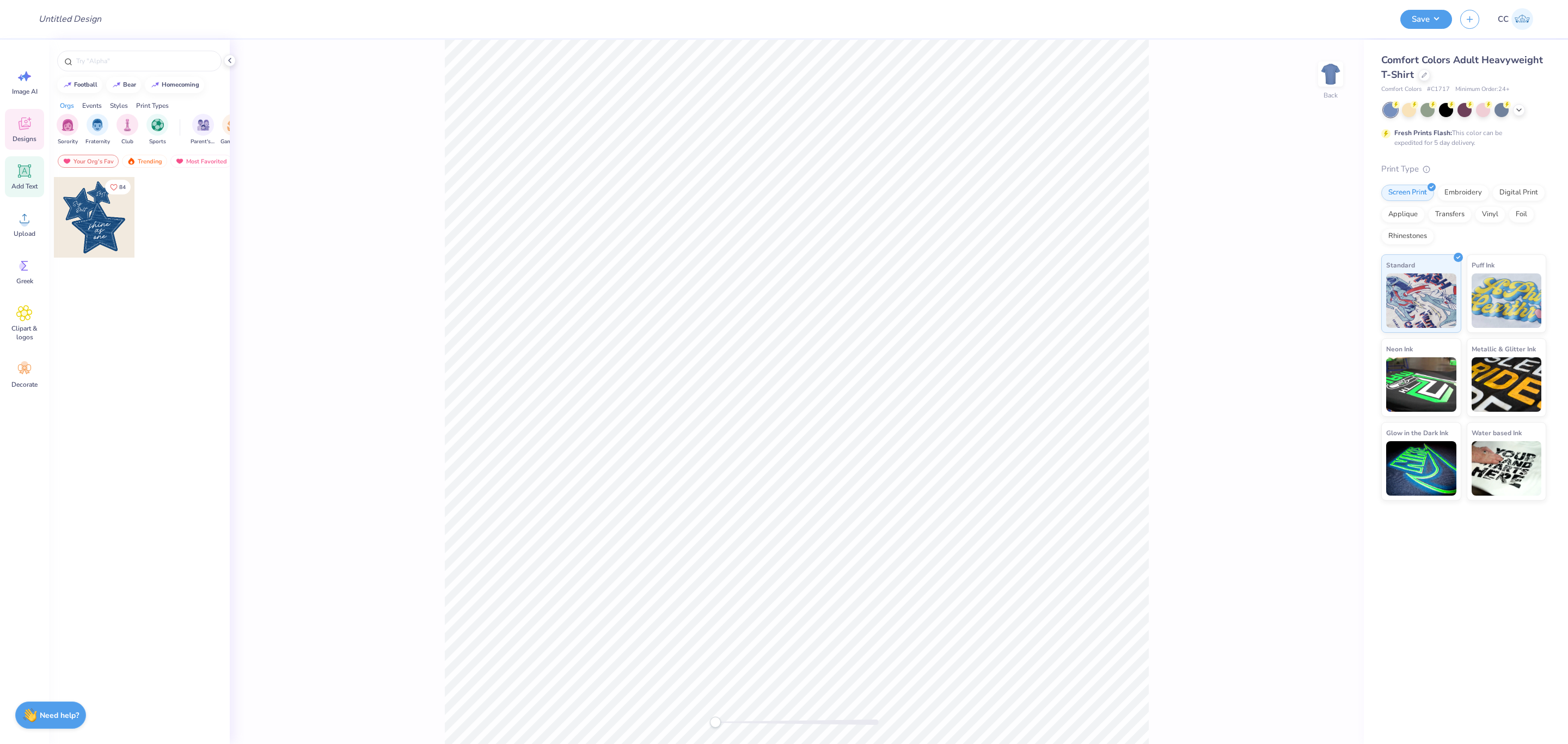
click at [25, 173] on icon at bounding box center [25, 171] width 11 height 11
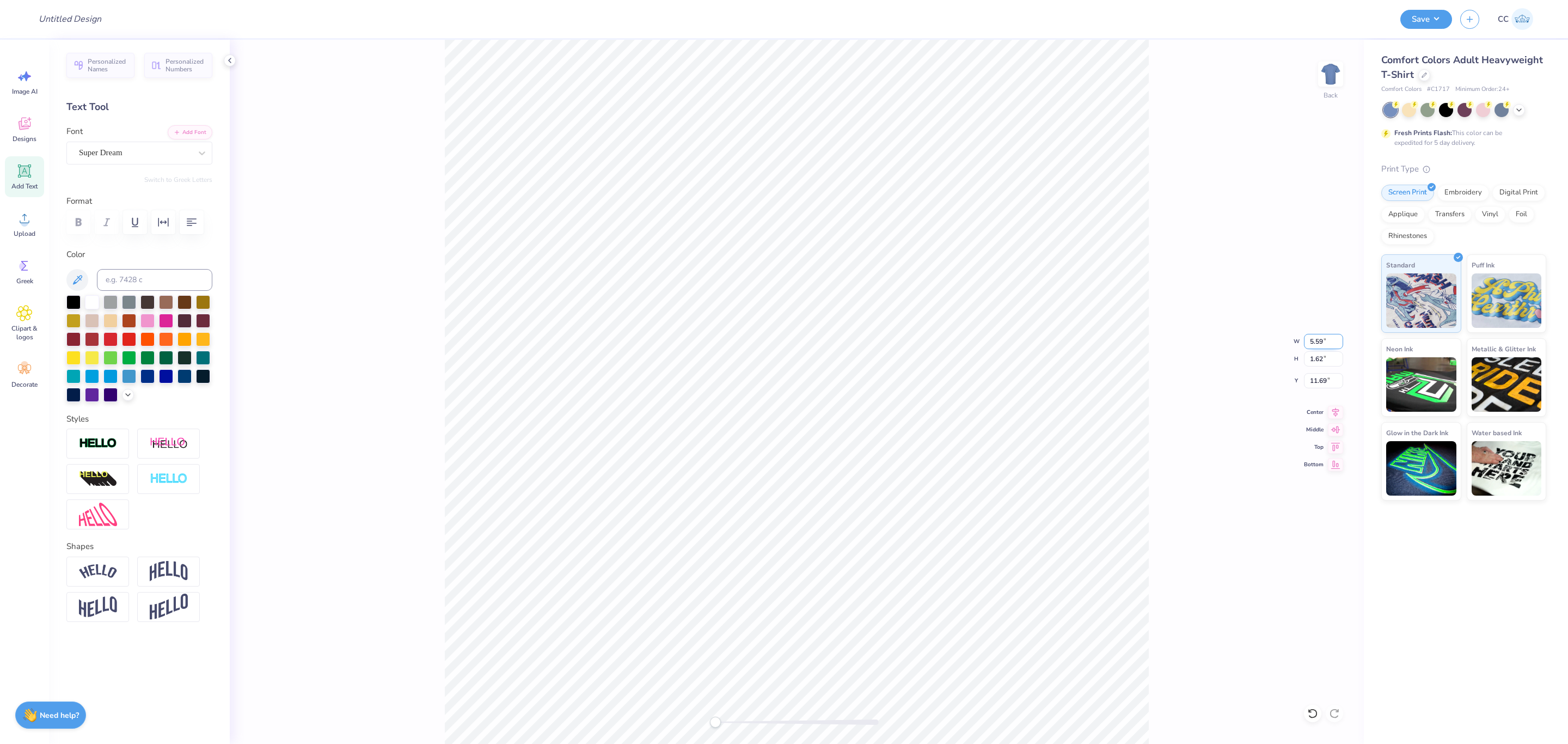
click at [1327, 334] on input "5.59" at bounding box center [1324, 342] width 39 height 15
type input "4"
click at [1324, 347] on input "2.86" at bounding box center [1324, 342] width 39 height 15
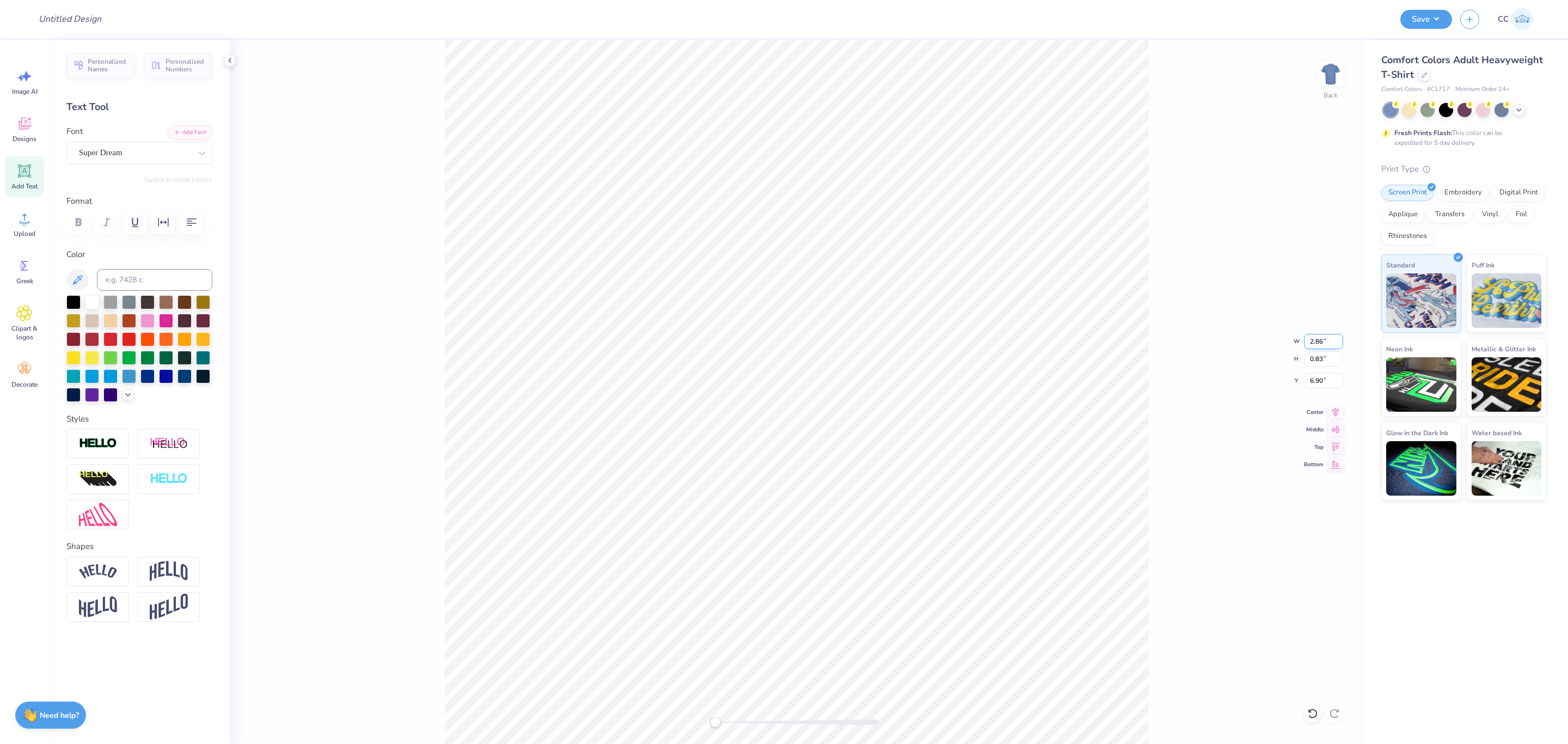
click at [1324, 347] on input "2.86" at bounding box center [1324, 342] width 39 height 15
type input "9"
click at [1314, 341] on input "4.00" at bounding box center [1324, 342] width 39 height 15
click at [1314, 340] on input "4.00" at bounding box center [1324, 342] width 39 height 15
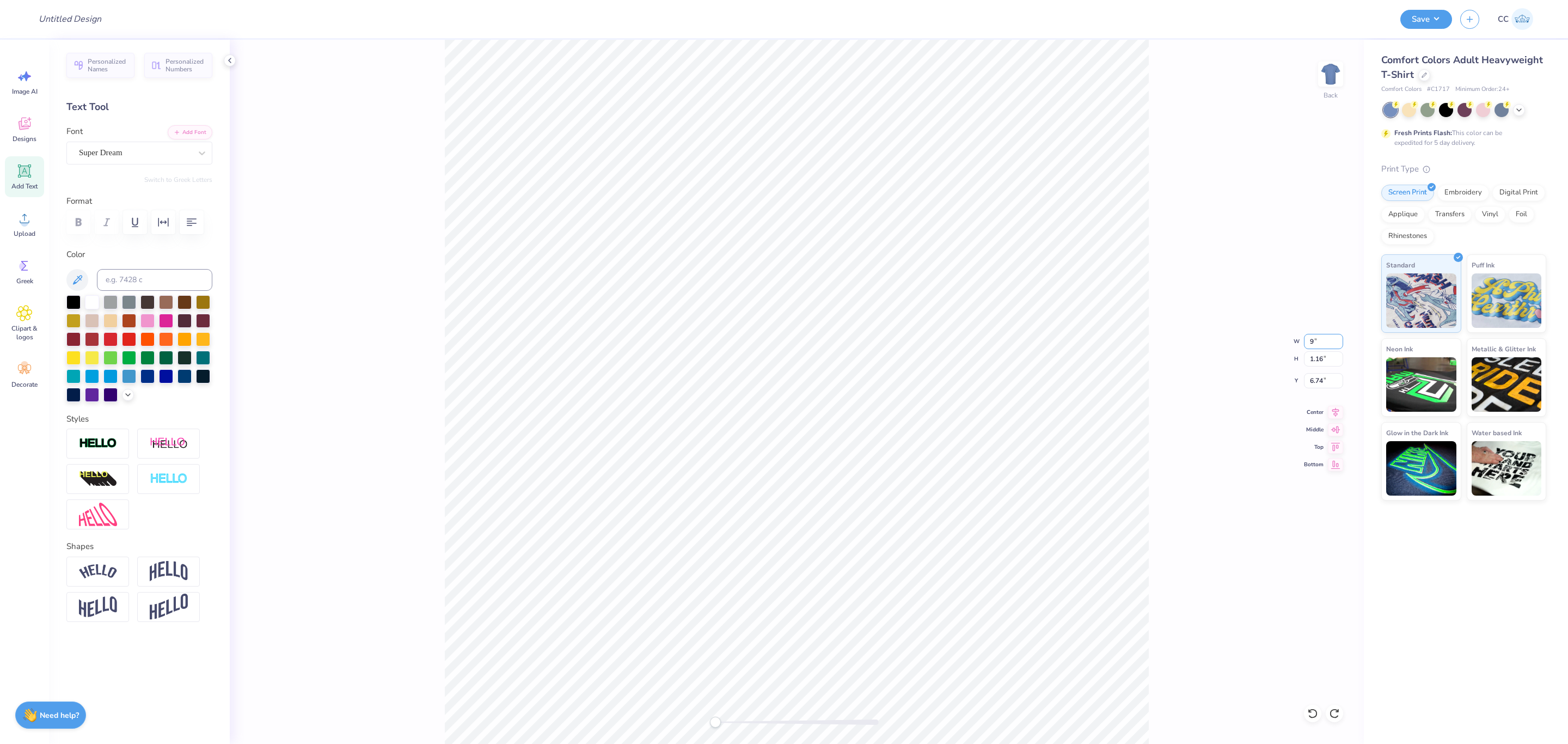
type input "9"
click at [1319, 342] on input "4.00" at bounding box center [1324, 342] width 39 height 15
type input "6"
click at [1320, 342] on input "4.00" at bounding box center [1324, 342] width 39 height 15
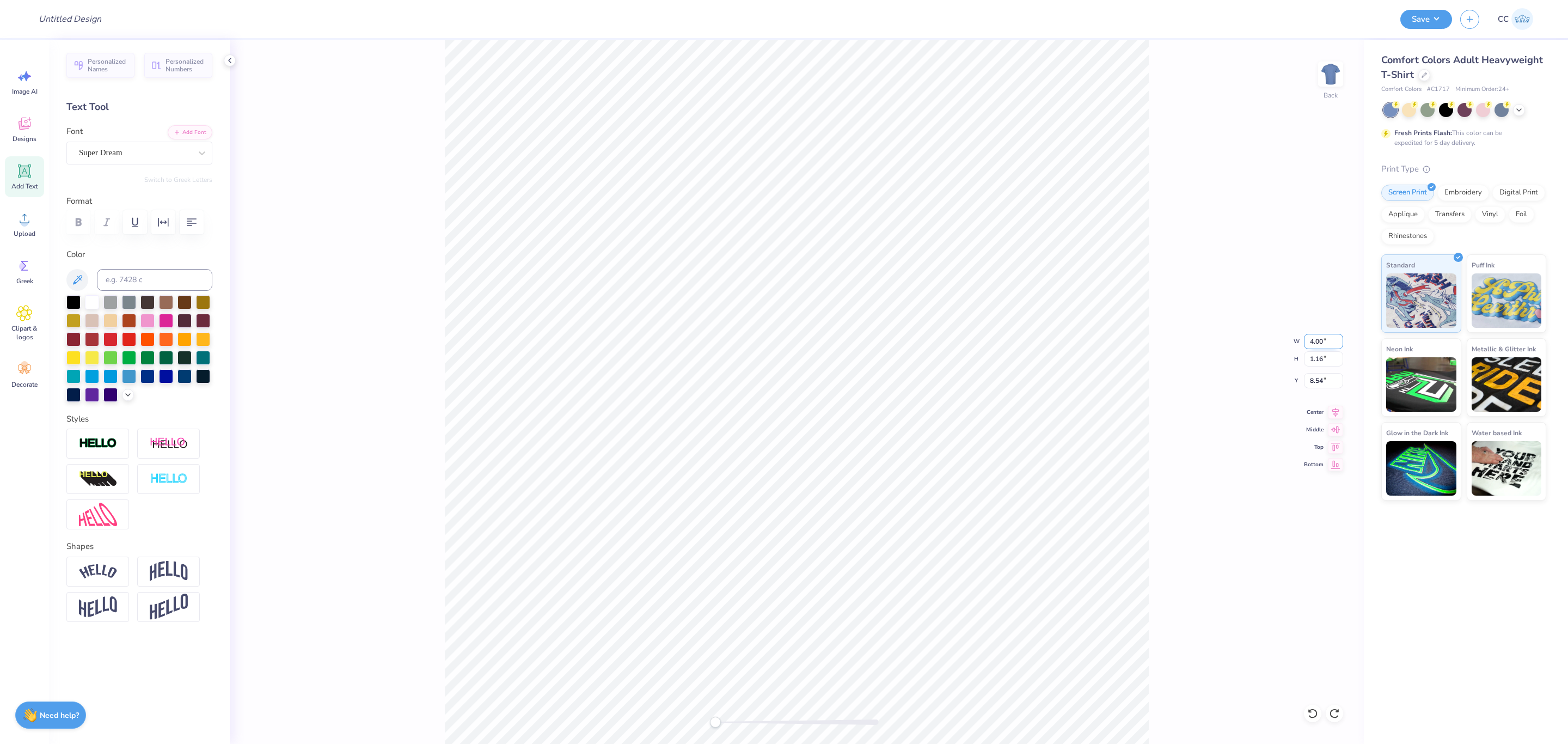
click at [1320, 342] on input "4.00" at bounding box center [1324, 342] width 39 height 15
type input "6"
click at [1320, 345] on input "4.00" at bounding box center [1324, 342] width 39 height 15
type input "7"
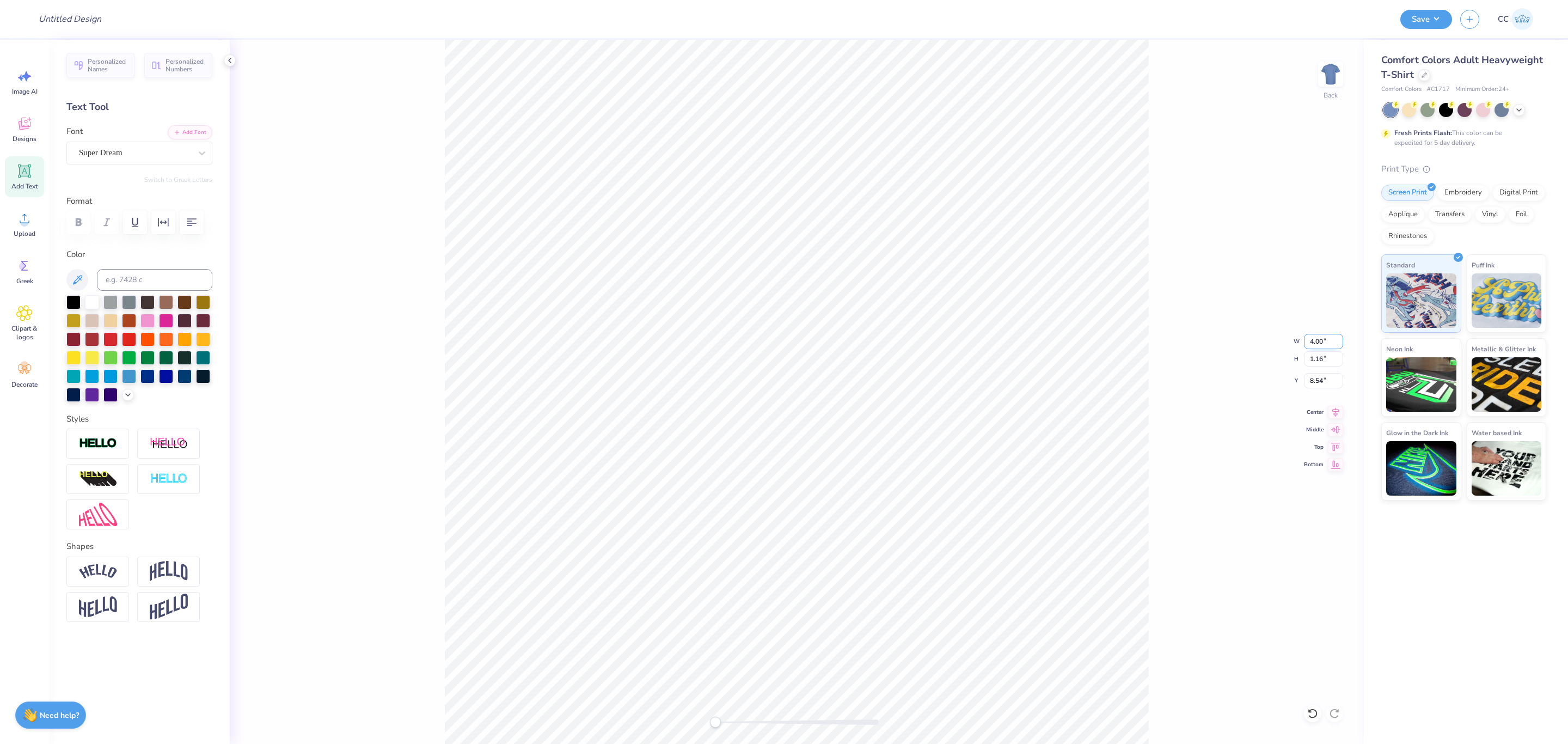
click at [1313, 346] on input "4.00" at bounding box center [1324, 342] width 39 height 15
click at [1313, 346] on input "4.00" at bounding box center [1324, 342] width 39 height 15
type input "7"
click at [1313, 340] on input "4.00" at bounding box center [1324, 342] width 39 height 15
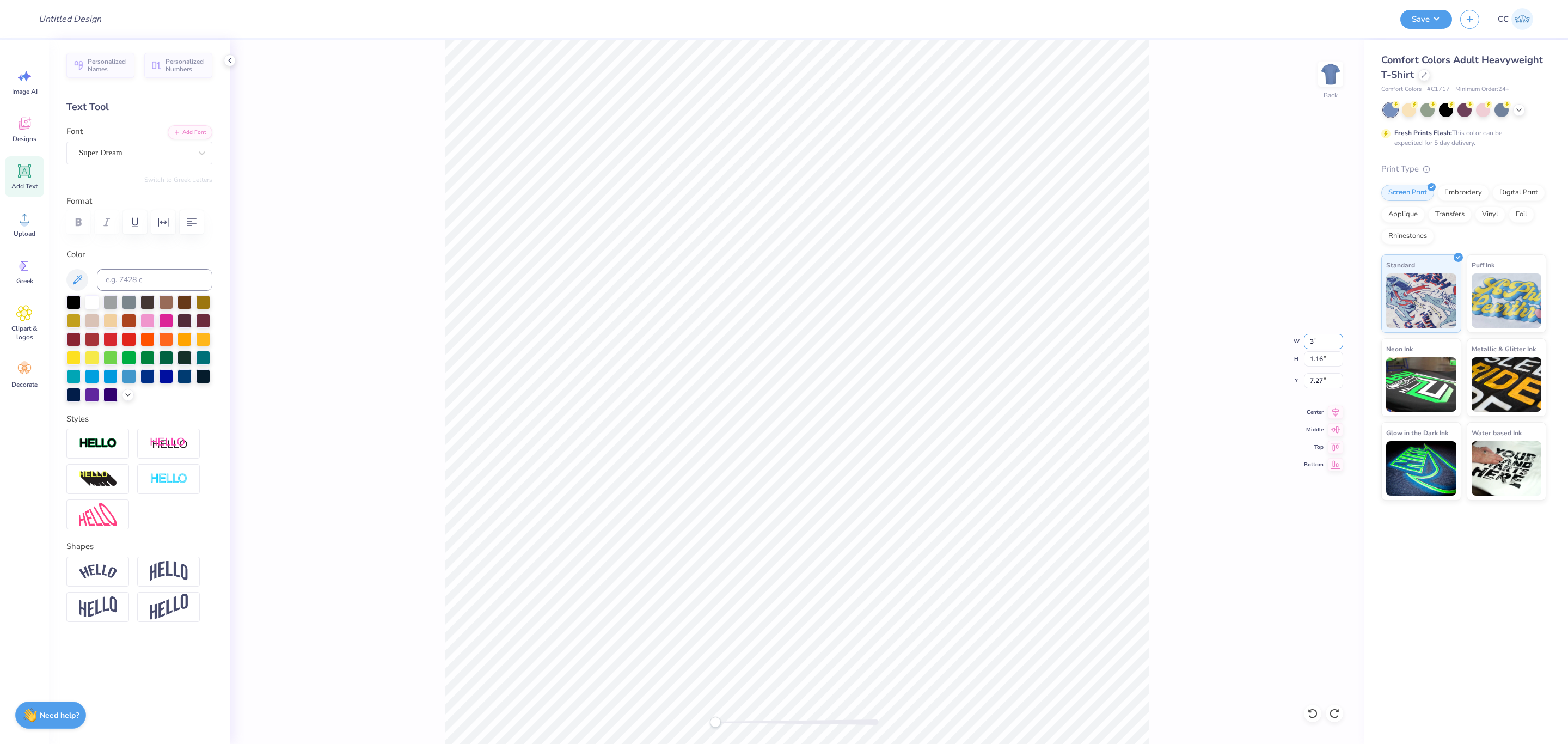
type input "3"
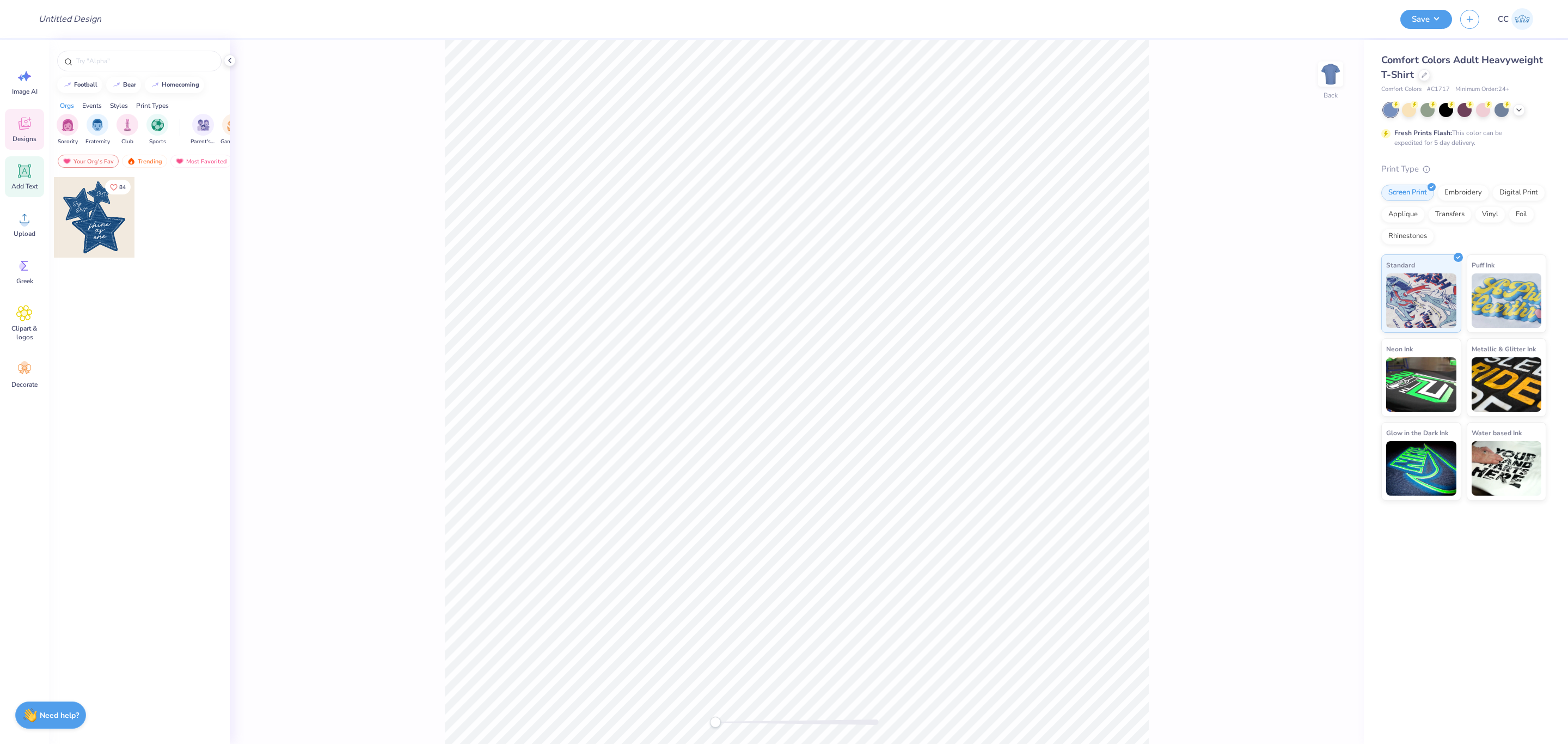
click at [23, 184] on span "Add Text" at bounding box center [24, 187] width 26 height 8
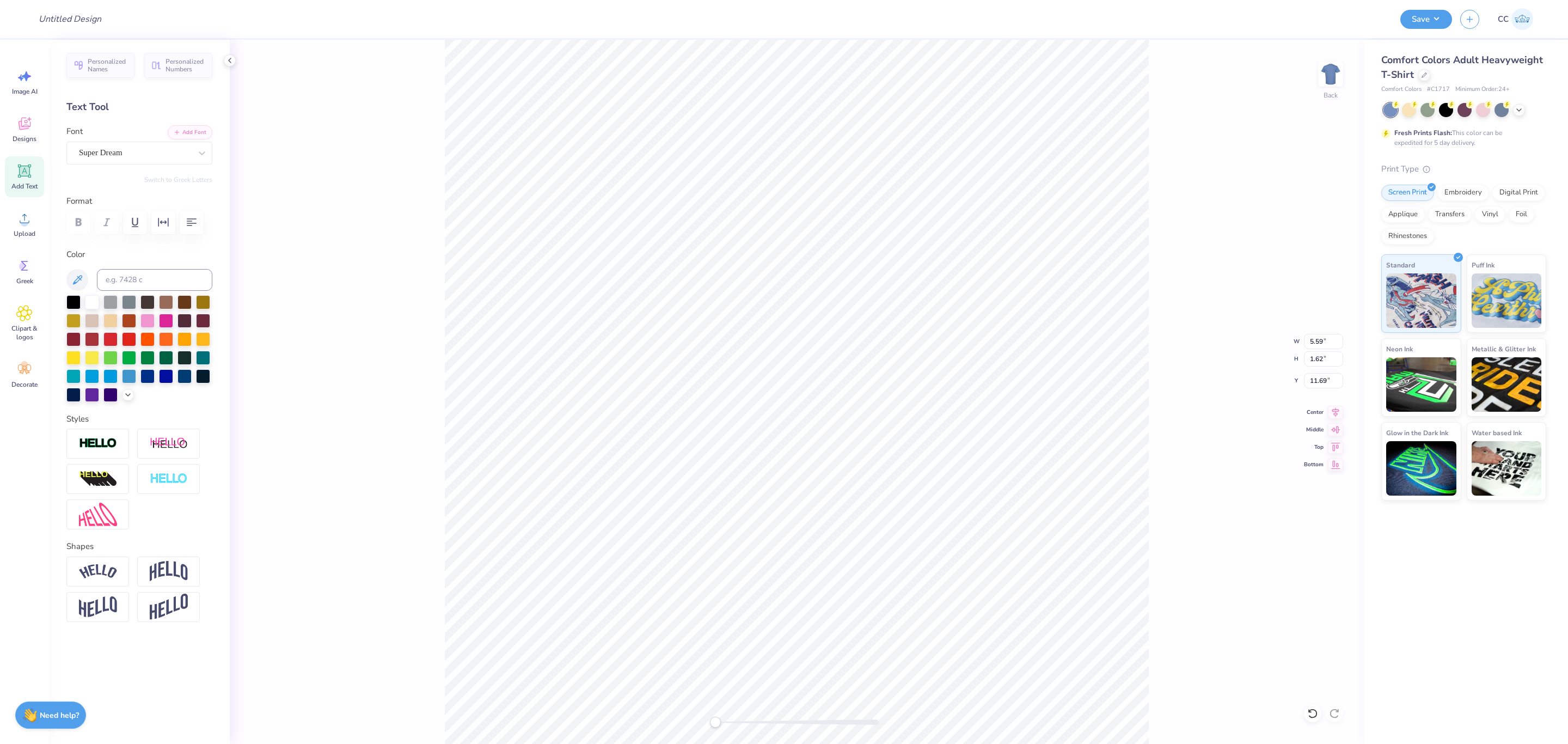
click at [1312, 327] on div "Back W 5.59 5.59 " H 1.62 1.62 " Y 11.69 11.69 " Center Middle Top Bottom" at bounding box center [797, 392] width 1134 height 705
click at [1313, 336] on div "Back W 5.59 H 1.62 Y 11.69 Center Middle Top Bottom" at bounding box center [797, 392] width 1134 height 705
click at [1315, 343] on input "5.59" at bounding box center [1324, 342] width 39 height 15
click at [1315, 342] on input "5.59" at bounding box center [1324, 342] width 39 height 15
click at [1315, 341] on input "5.59" at bounding box center [1324, 342] width 39 height 15
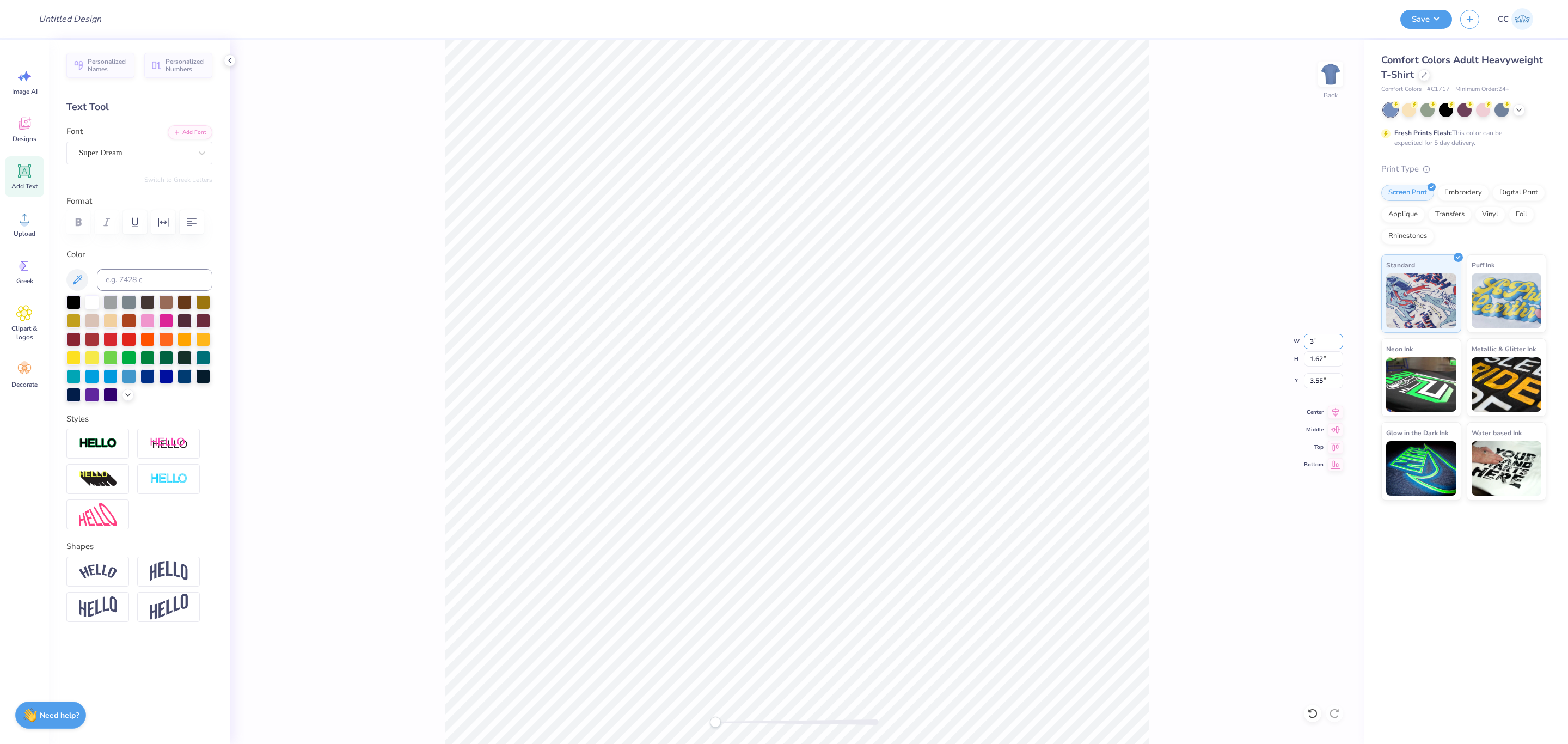
type input "3"
click at [1320, 341] on input "1.61" at bounding box center [1324, 342] width 39 height 15
